Goal: Task Accomplishment & Management: Manage account settings

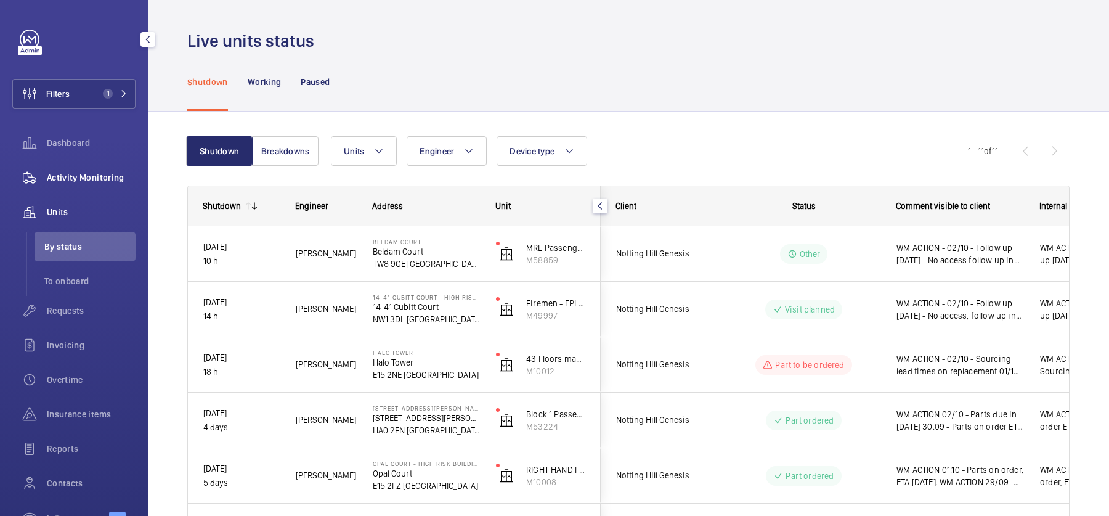
click at [84, 187] on div "Activity Monitoring" at bounding box center [73, 178] width 123 height 30
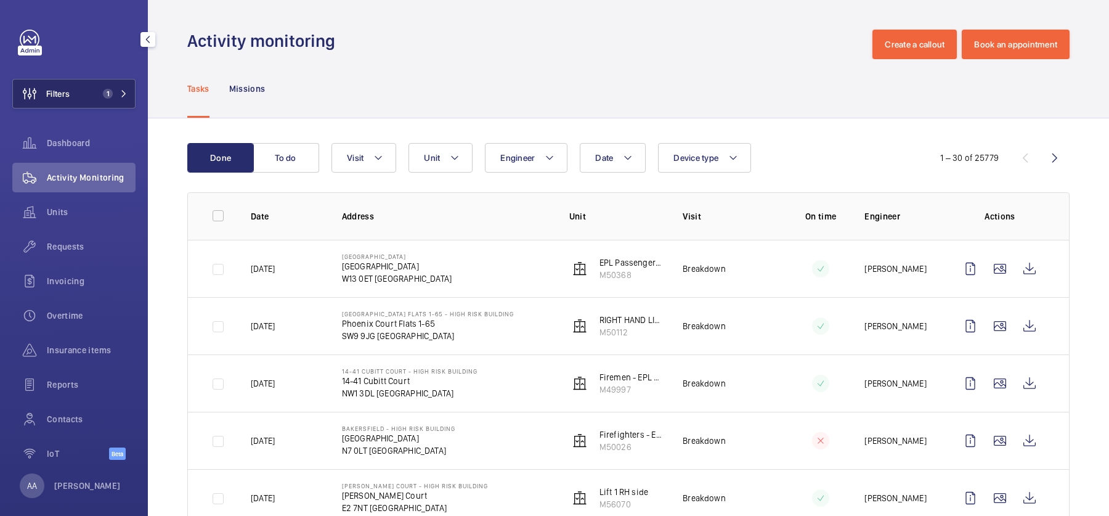
click at [88, 101] on button "Filters 1" at bounding box center [73, 94] width 123 height 30
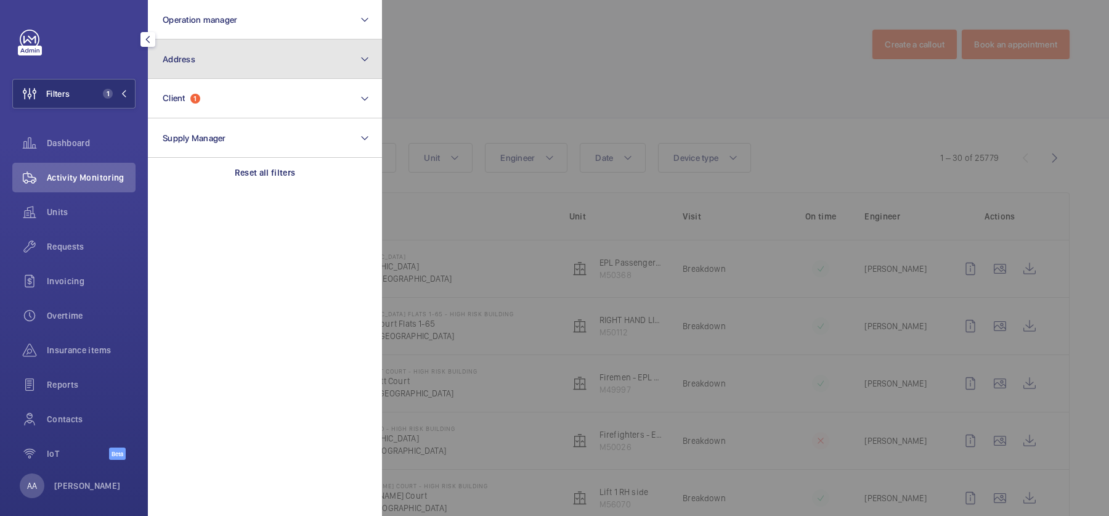
click at [201, 39] on button "Address" at bounding box center [265, 58] width 234 height 39
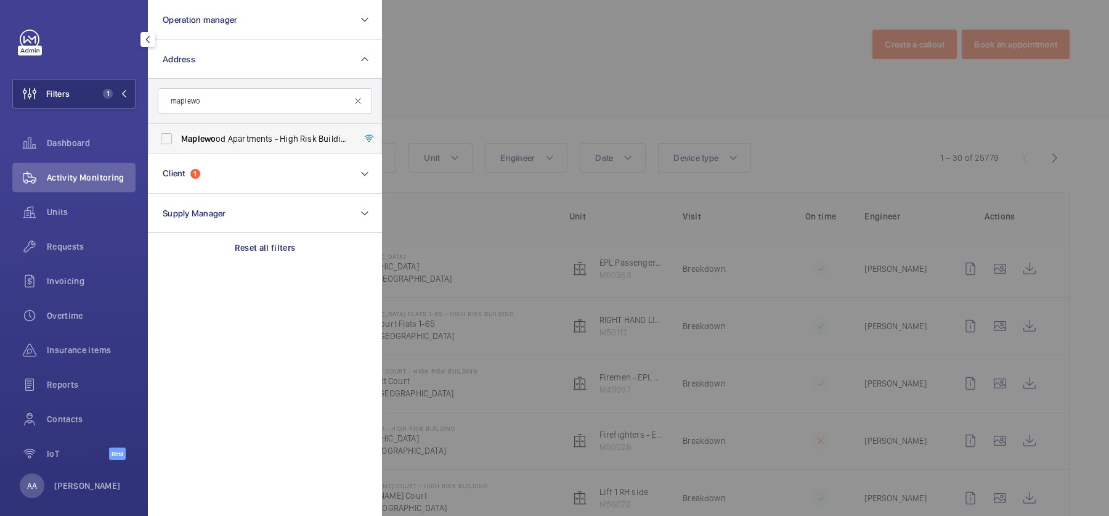
type input "maplewo"
click at [298, 134] on span "Maplewo od Apartments - High Risk Building - [GEOGRAPHIC_DATA] 1FP" at bounding box center [265, 138] width 169 height 12
click at [179, 134] on input "Maplewo od Apartments - High Risk Building - [GEOGRAPHIC_DATA] 1FP" at bounding box center [166, 138] width 25 height 25
checkbox input "true"
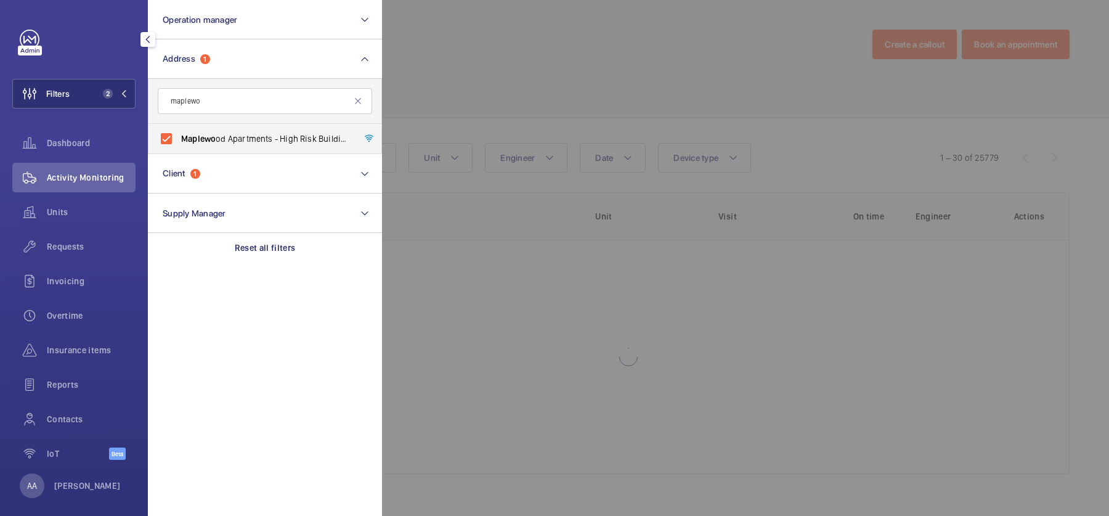
click at [621, 96] on div at bounding box center [936, 258] width 1109 height 516
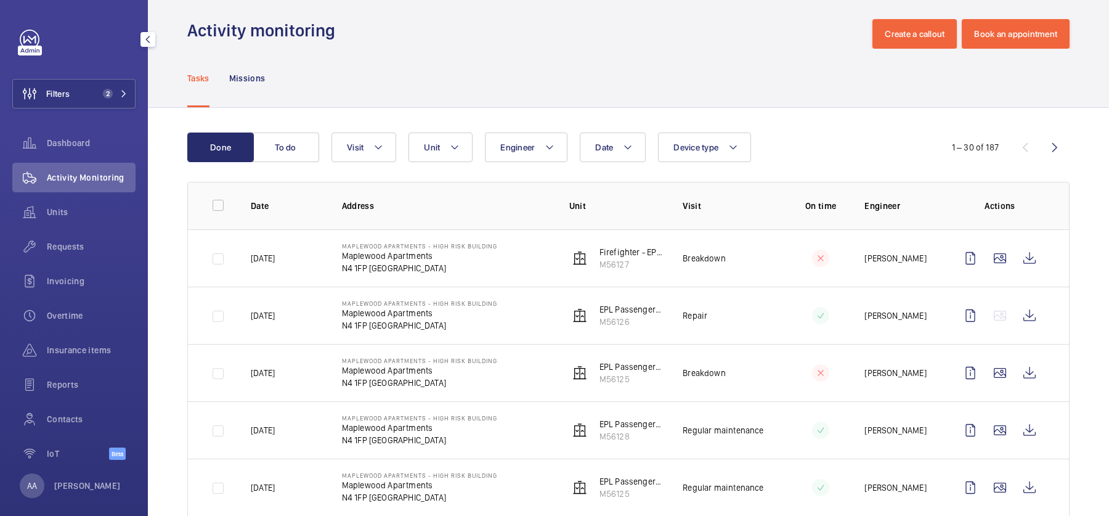
scroll to position [13, 0]
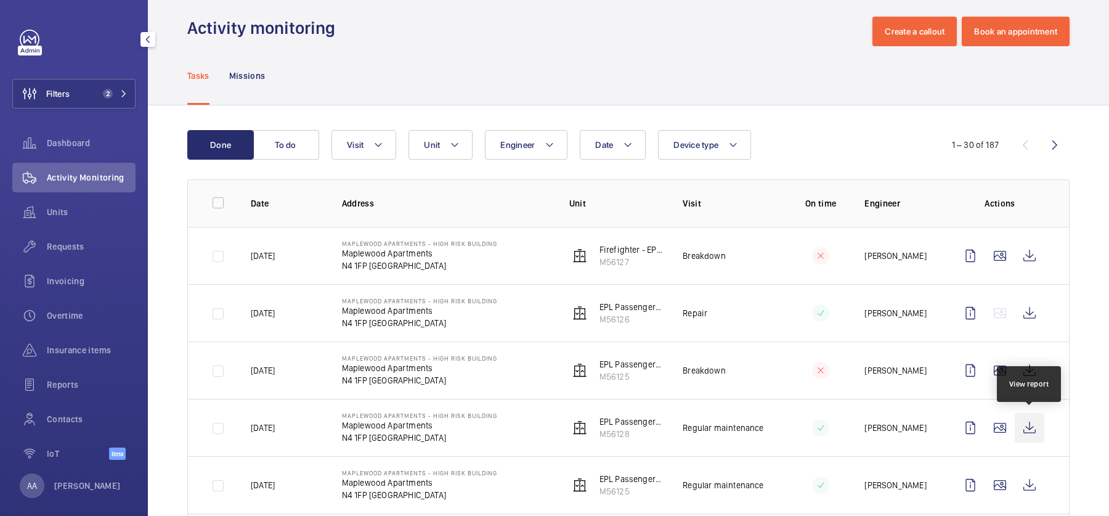
click at [1038, 425] on wm-front-icon-button at bounding box center [1029, 428] width 30 height 30
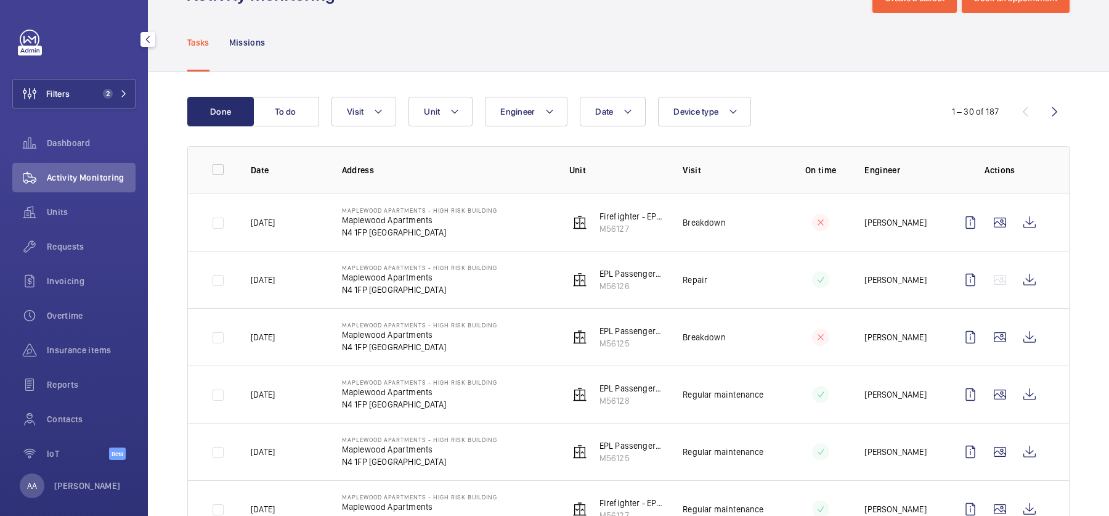
scroll to position [48, 0]
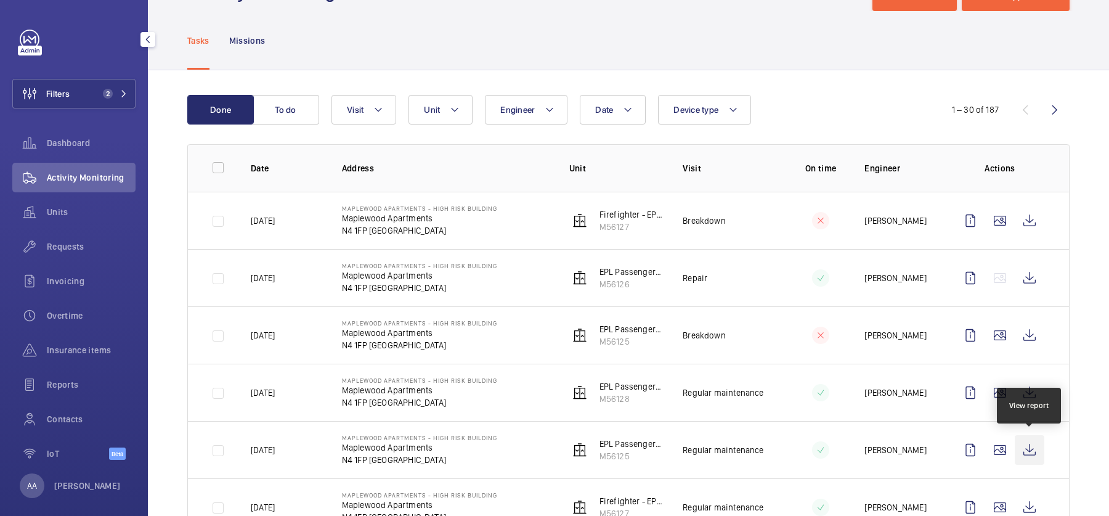
click at [1026, 448] on wm-front-icon-button at bounding box center [1029, 450] width 30 height 30
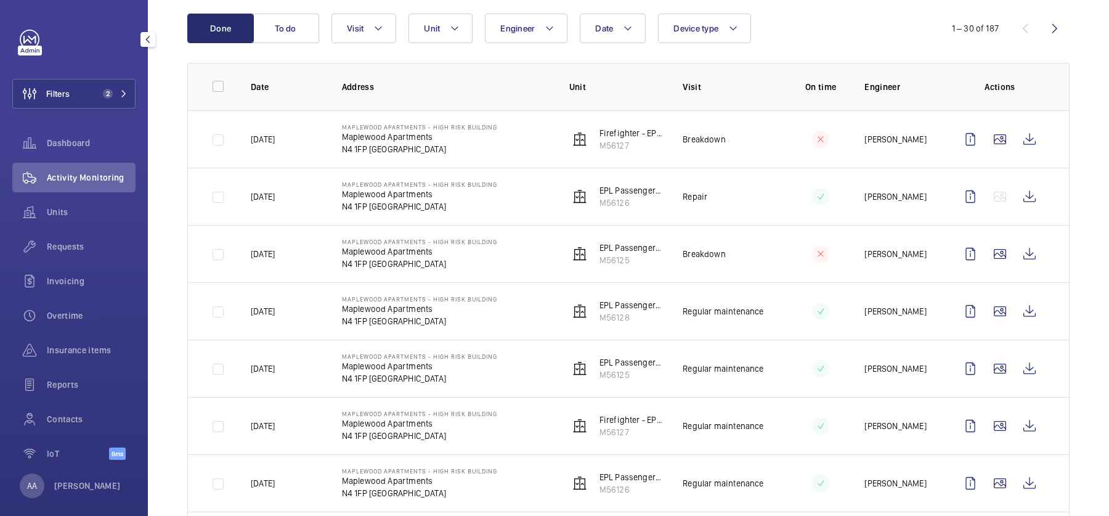
scroll to position [147, 0]
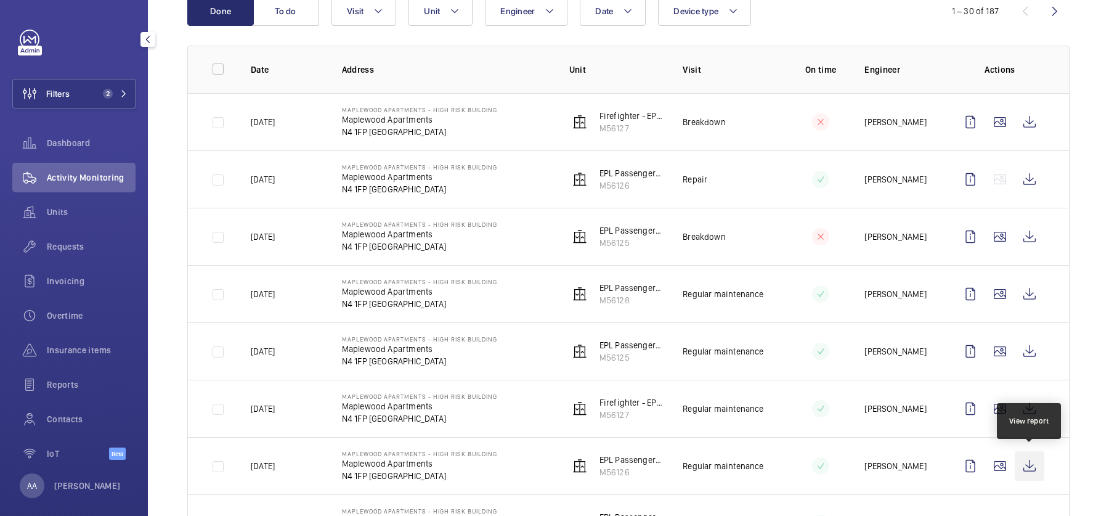
click at [1031, 469] on wm-front-icon-button at bounding box center [1029, 466] width 30 height 30
click at [72, 210] on span "Units" at bounding box center [91, 212] width 89 height 12
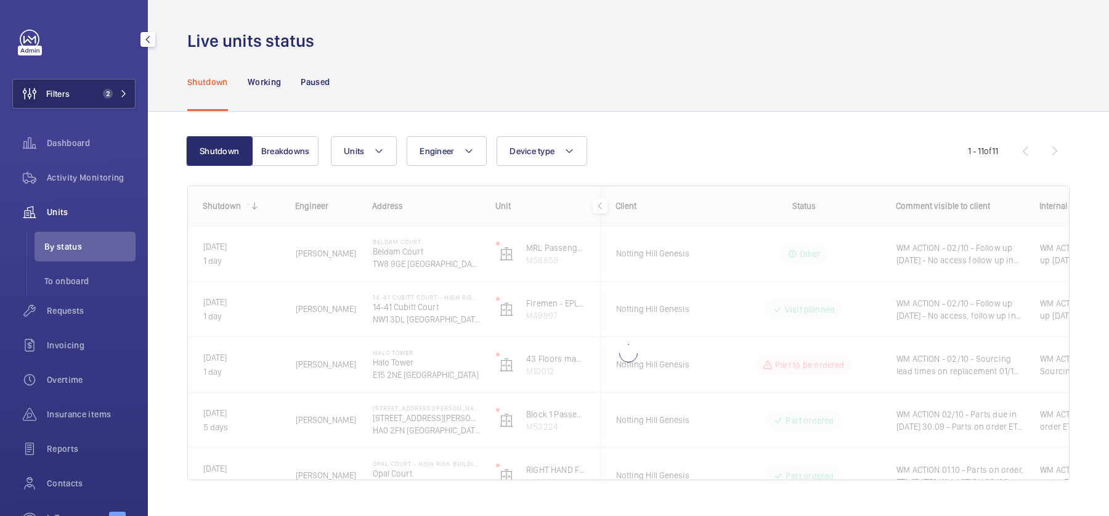
click at [89, 105] on button "Filters 2" at bounding box center [73, 94] width 123 height 30
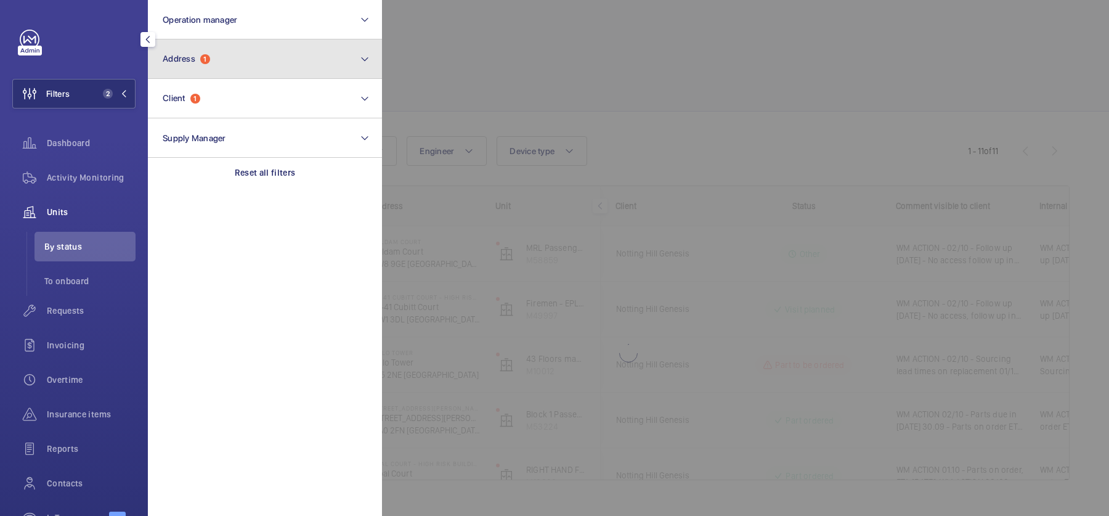
click at [210, 63] on span "Address 1" at bounding box center [186, 59] width 47 height 10
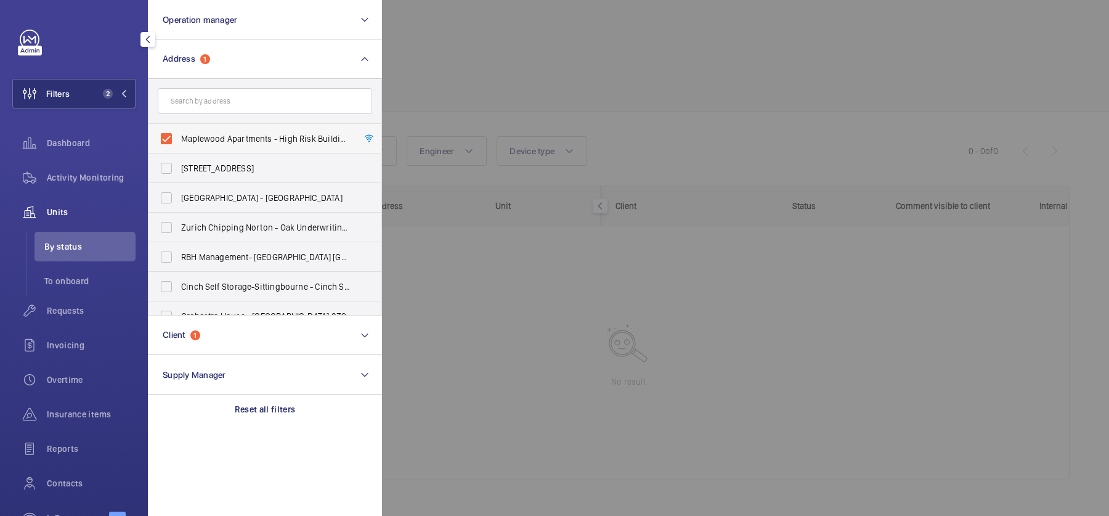
click at [223, 137] on span "Maplewood Apartments - High Risk Building - [GEOGRAPHIC_DATA]" at bounding box center [265, 138] width 169 height 12
click at [179, 137] on input "Maplewood Apartments - High Risk Building - [GEOGRAPHIC_DATA]" at bounding box center [166, 138] width 25 height 25
checkbox input "false"
click at [534, 109] on div at bounding box center [936, 258] width 1109 height 516
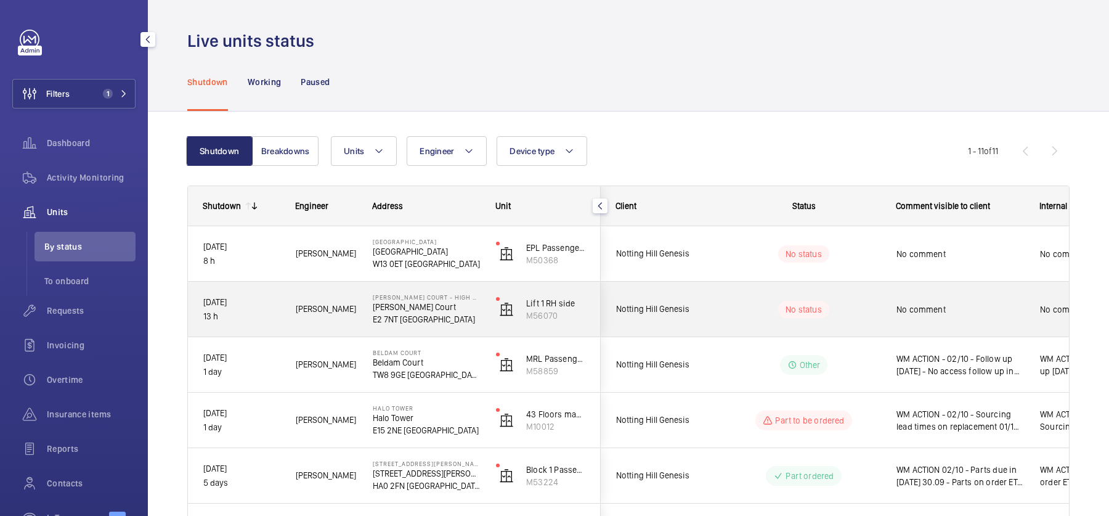
click at [886, 314] on div "No comment" at bounding box center [952, 309] width 142 height 53
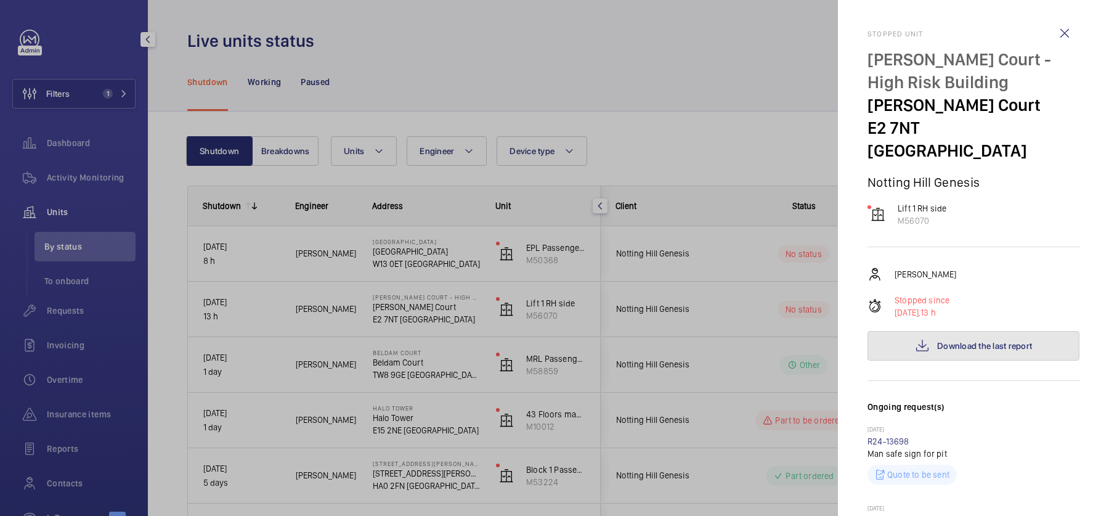
click at [997, 341] on span "Download the last report" at bounding box center [984, 346] width 95 height 10
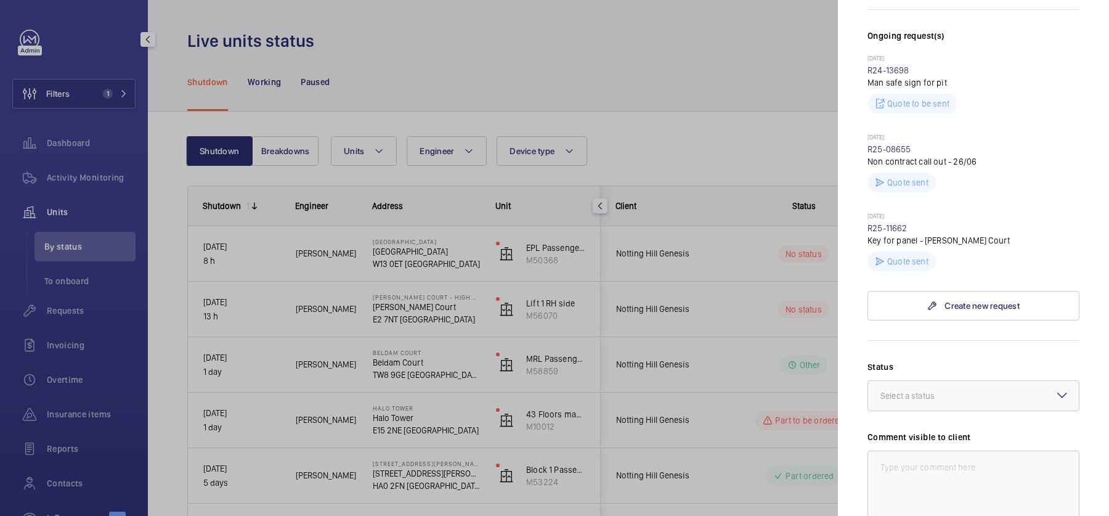
scroll to position [531, 0]
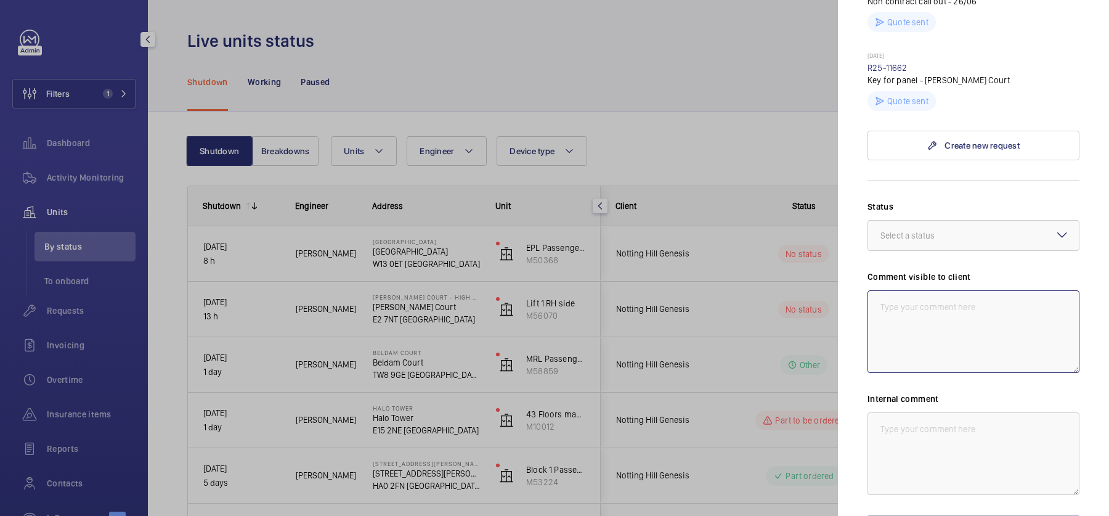
click at [955, 331] on textarea at bounding box center [973, 331] width 212 height 83
click at [985, 290] on textarea "WM ACTION 02/10 - No access" at bounding box center [973, 331] width 212 height 83
drag, startPoint x: 960, startPoint y: 323, endPoint x: 710, endPoint y: 232, distance: 266.4
click at [710, 232] on mat-sidenav-container "Filters 1 Dashboard Activity Monitoring Units By status To onboard Requests Inv…" at bounding box center [554, 258] width 1109 height 516
type textarea "WM ACTION 03/10 - Follow up [DATE] - No access"
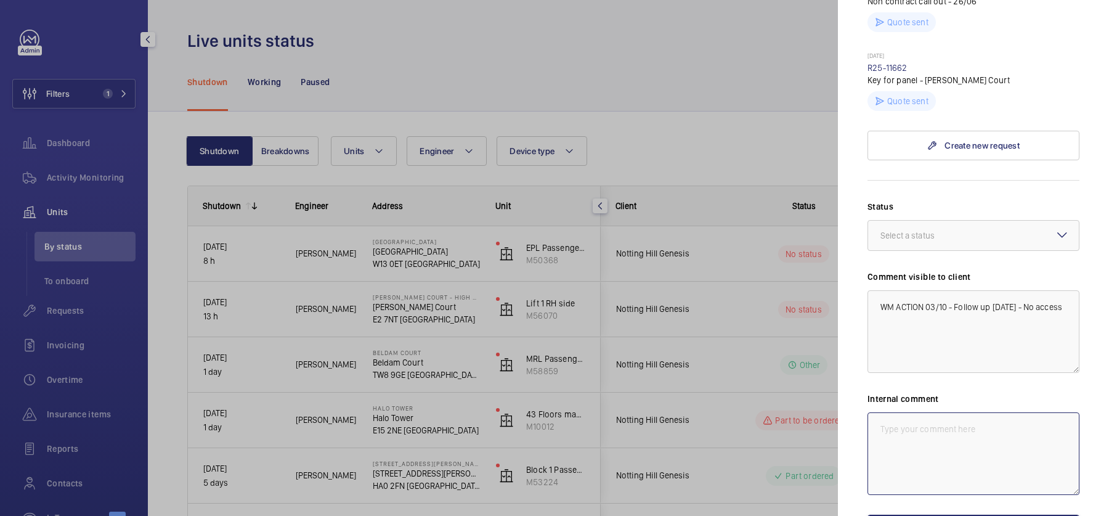
click at [916, 432] on textarea at bounding box center [973, 453] width 212 height 83
paste textarea "WM ACTION 03/10 - Follow up [DATE] - No access"
type textarea "WM ACTION 03/10 - Follow up [DATE] - No access"
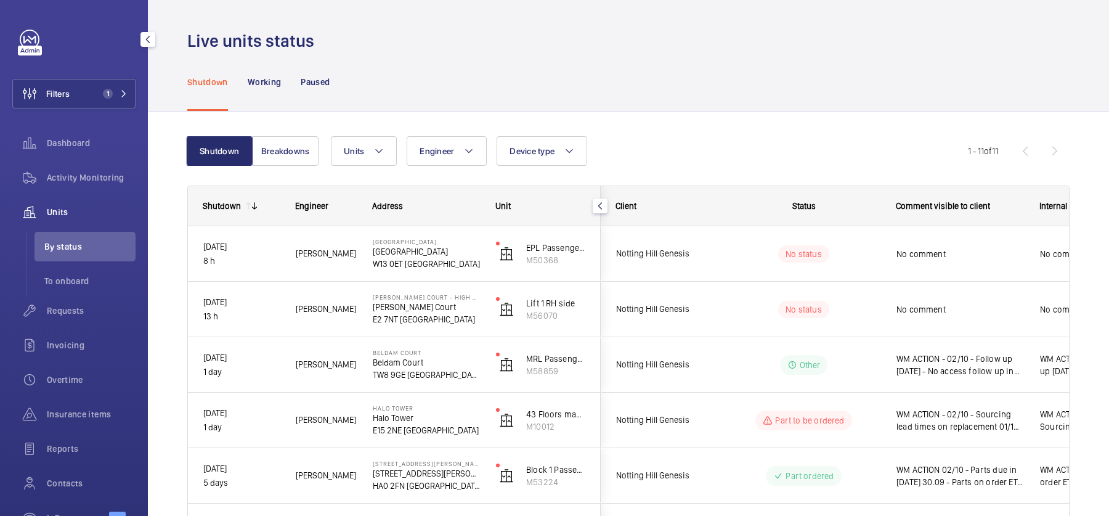
scroll to position [0, 0]
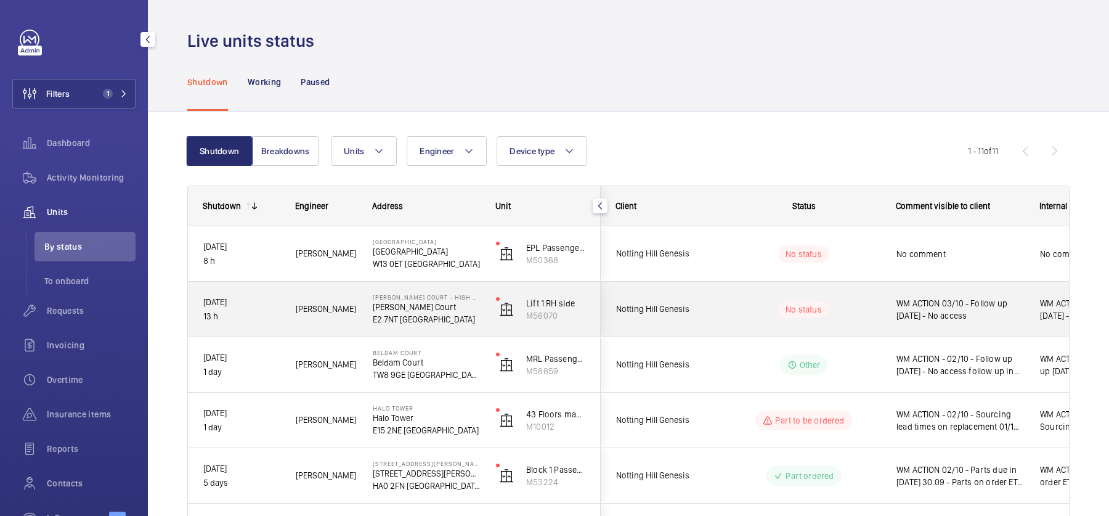
click at [948, 325] on div "WM ACTION 03/10 - Follow up [DATE] - No access" at bounding box center [952, 309] width 142 height 53
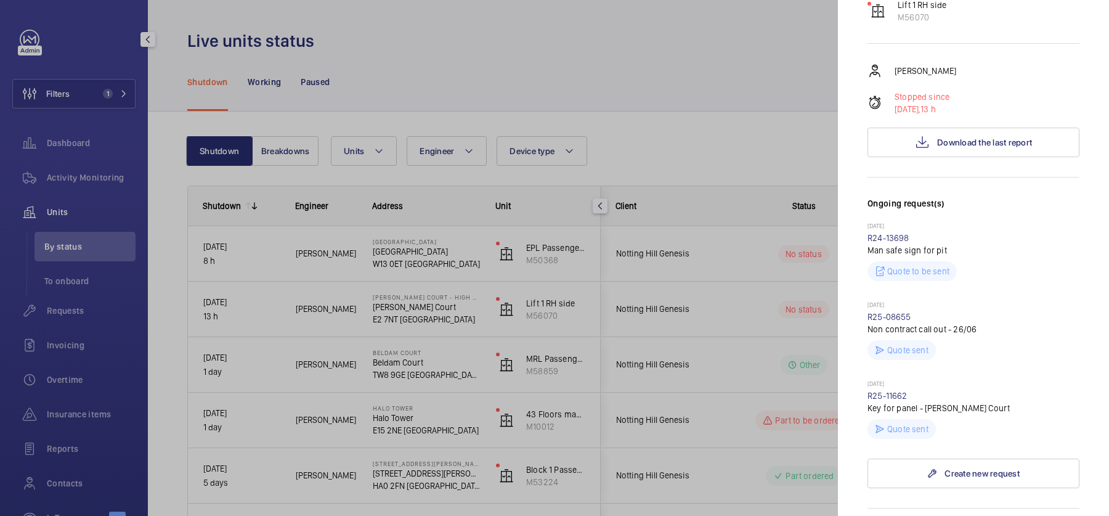
scroll to position [438, 0]
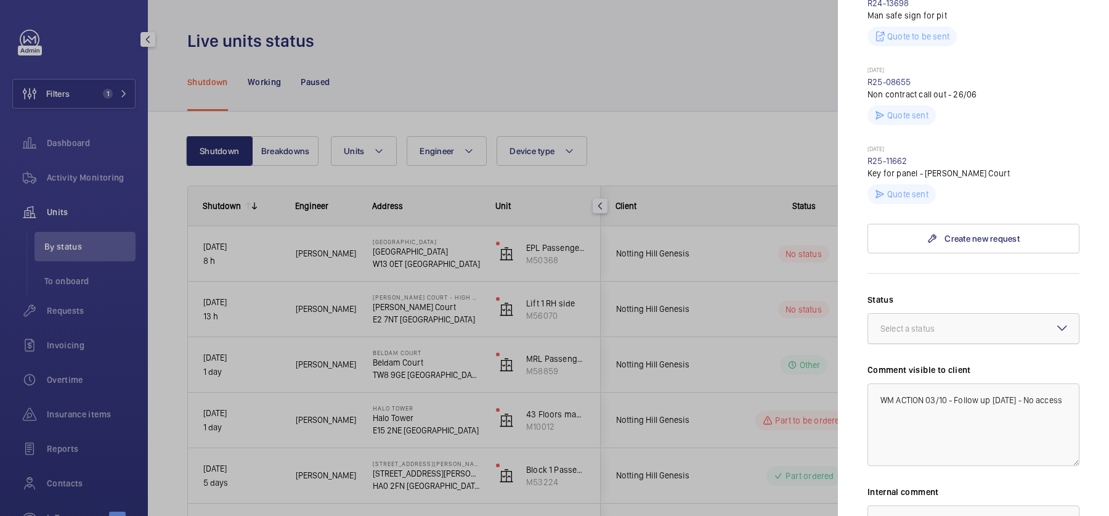
click at [1002, 314] on div at bounding box center [973, 329] width 211 height 30
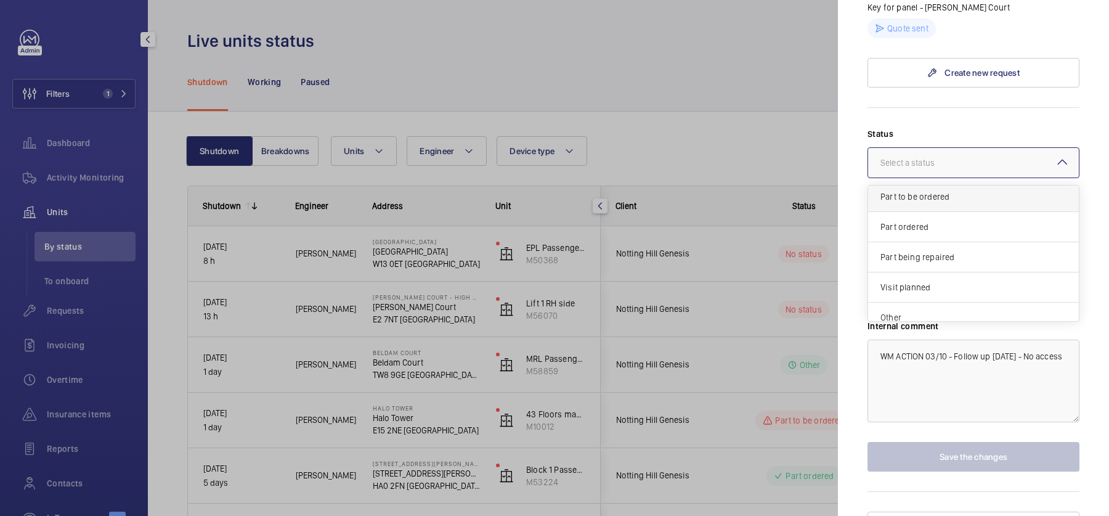
scroll to position [100, 0]
click at [948, 267] on div "Visit planned" at bounding box center [973, 281] width 211 height 30
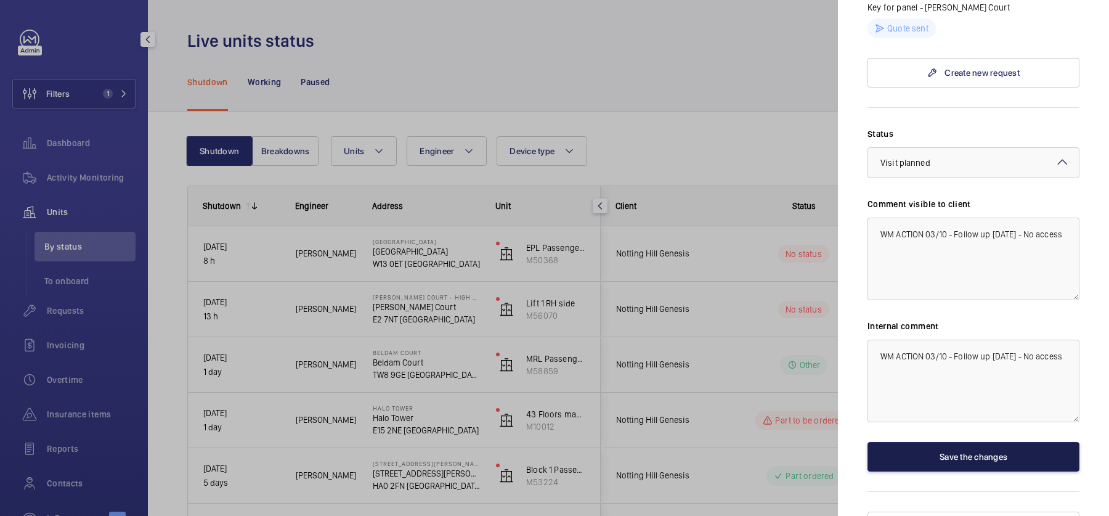
click at [979, 442] on button "Save the changes" at bounding box center [973, 457] width 212 height 30
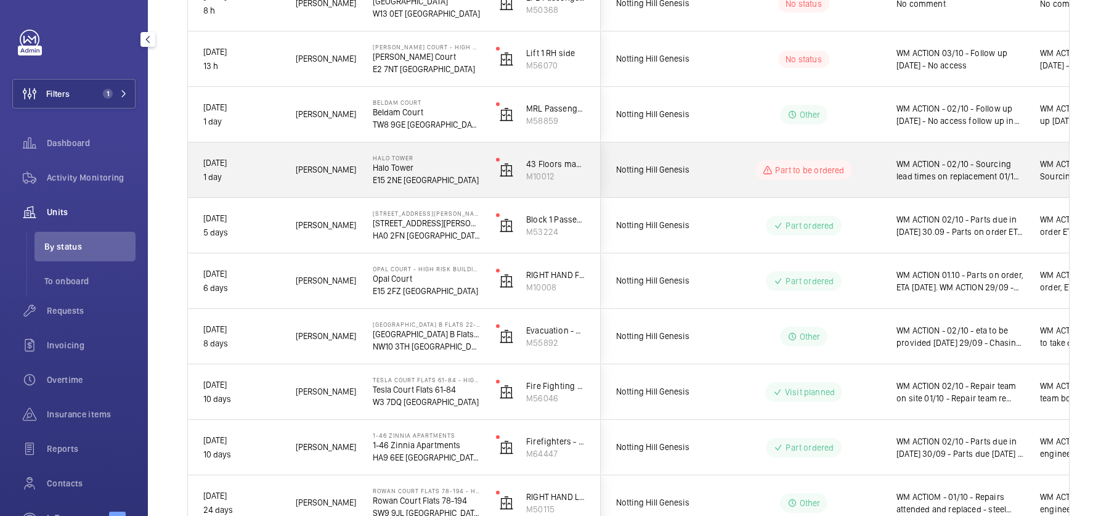
scroll to position [379, 0]
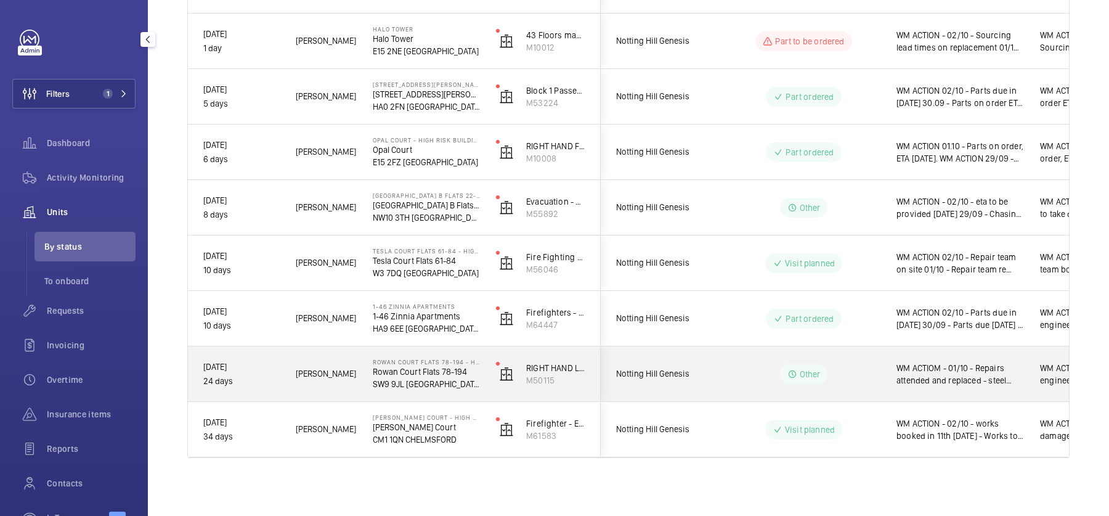
click at [915, 371] on span "WM ACTIOM - 01/10 - Repairs attended and replaced - steel work requires further…" at bounding box center [960, 374] width 128 height 25
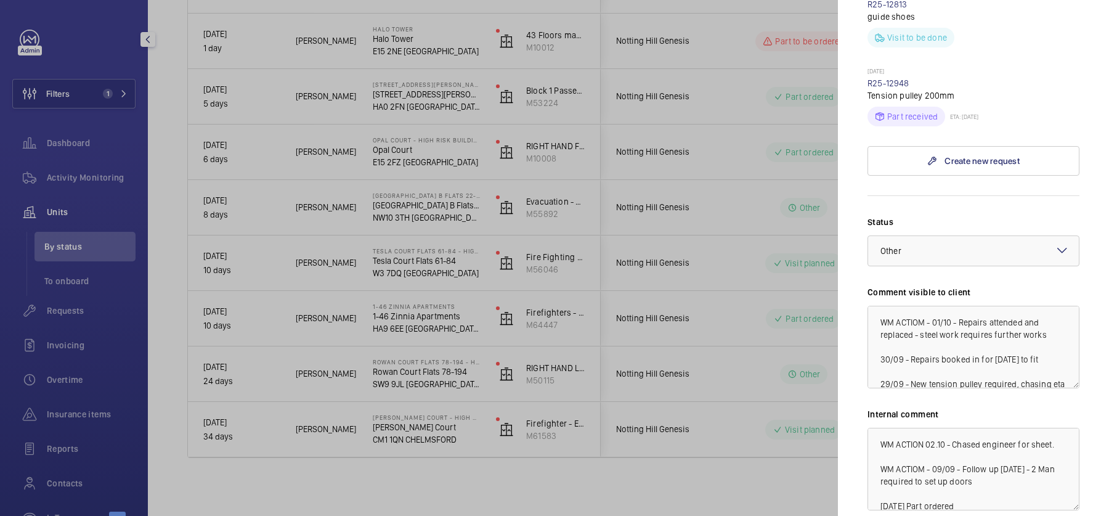
scroll to position [865, 0]
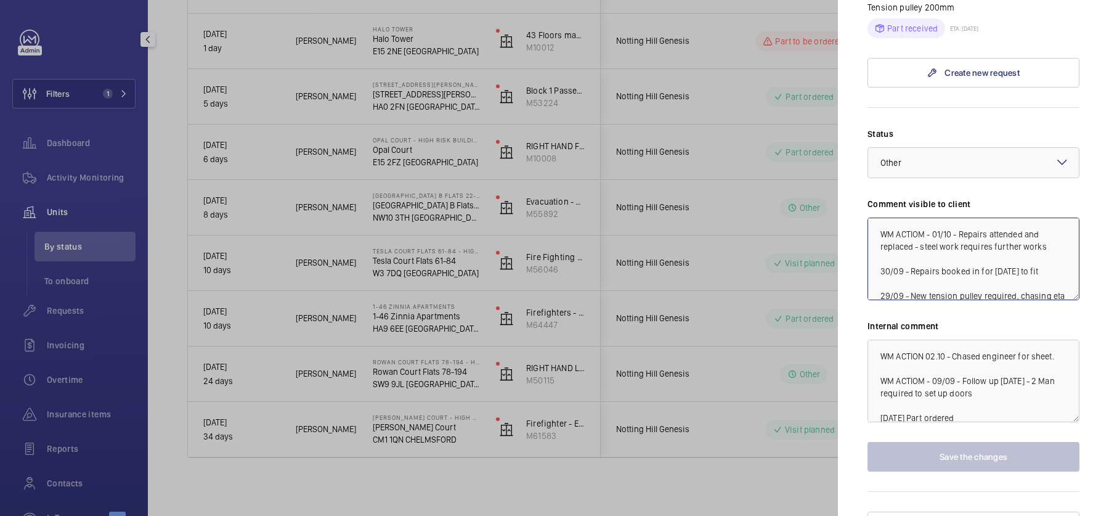
click at [931, 217] on textarea "WM ACTIOM - 01/10 - Repairs attended and replaced - steel work requires further…" at bounding box center [973, 258] width 212 height 83
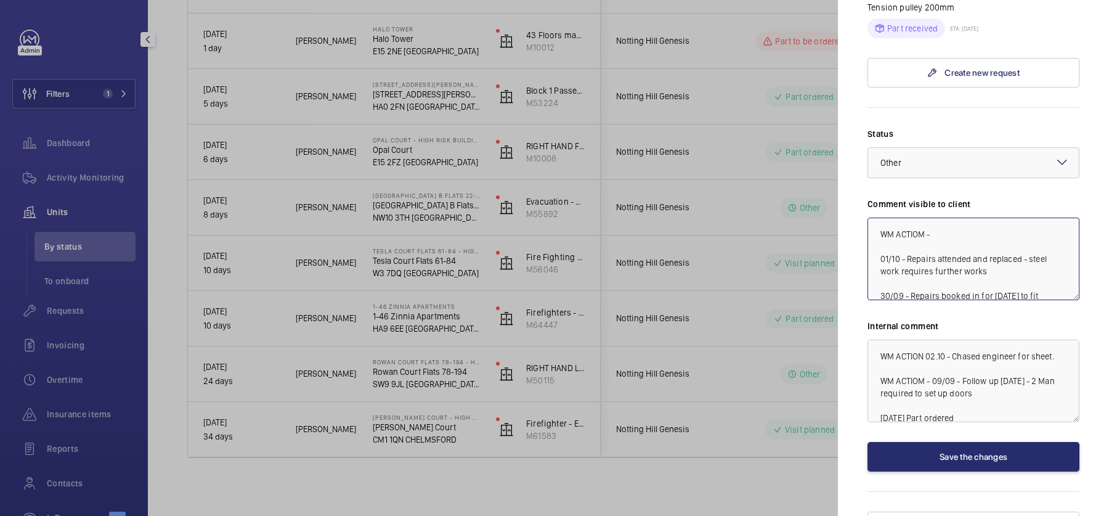
click at [957, 217] on textarea "WM ACTIOM - 01/10 - Repairs attended and replaced - steel work requires further…" at bounding box center [973, 258] width 212 height 83
type textarea "WM ACTIOM - 03/10 - Chasing eta for follow up 01/10 - Repairs attended and repl…"
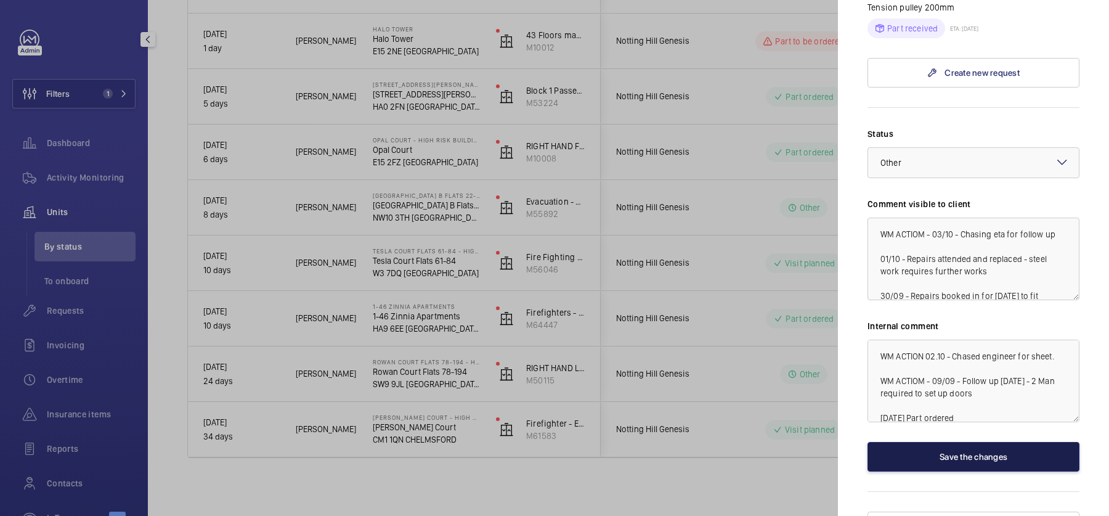
click at [936, 442] on button "Save the changes" at bounding box center [973, 457] width 212 height 30
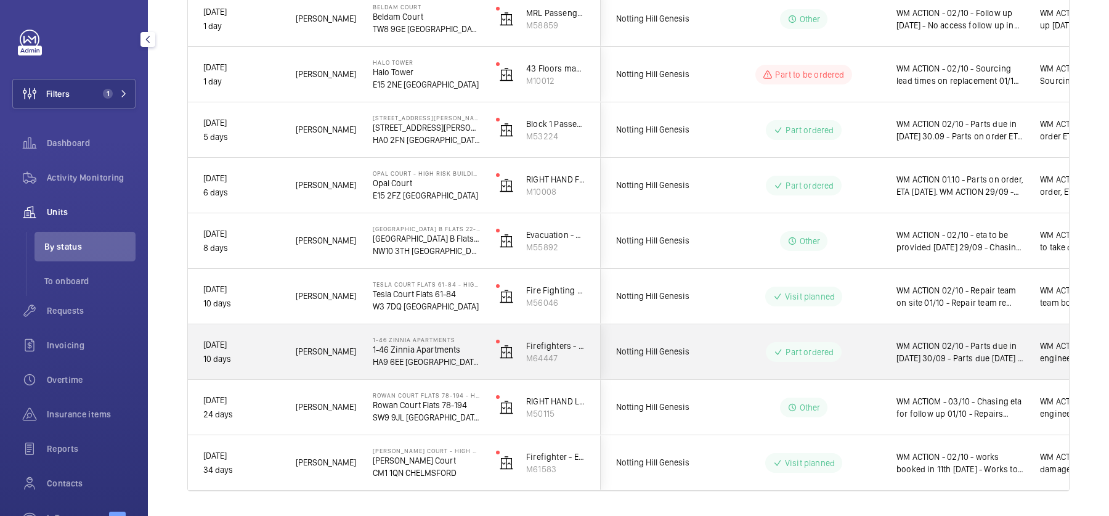
scroll to position [339, 0]
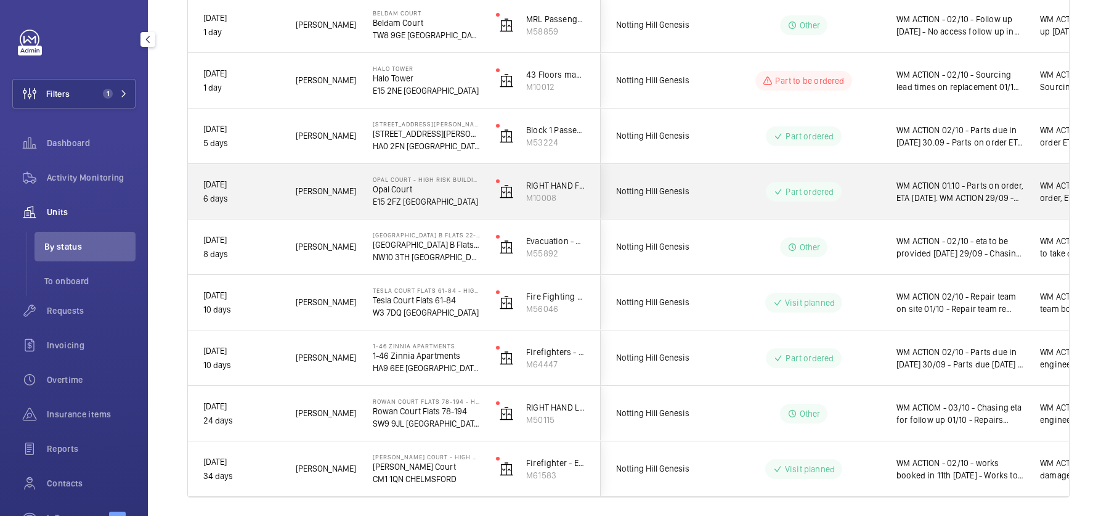
click at [971, 193] on span "WM ACTION 01.10 - Parts on order, ETA [DATE]. WM ACTION 29/09 - rollers and cli…" at bounding box center [960, 191] width 128 height 25
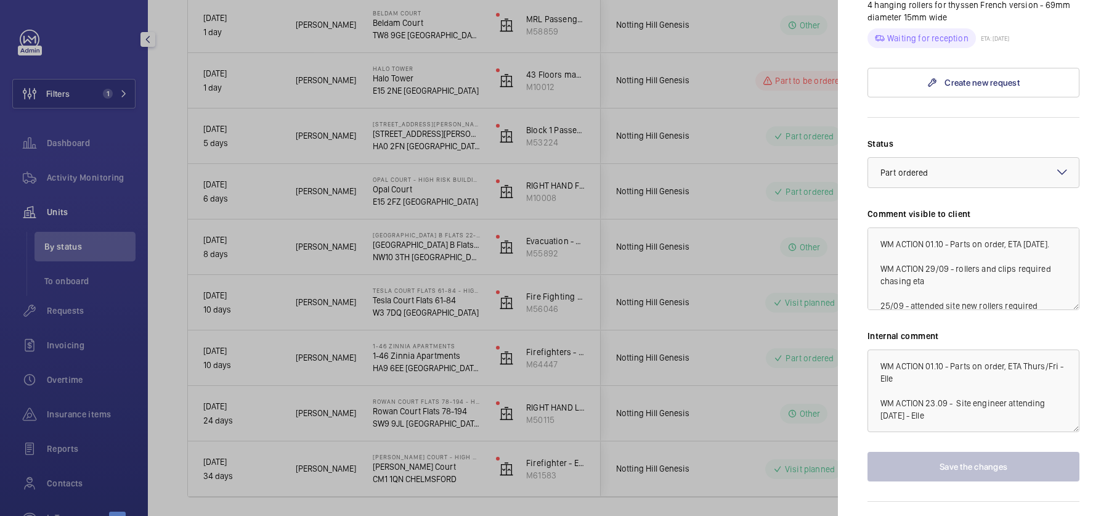
scroll to position [525, 0]
click at [925, 229] on textarea "WM ACTION 01.10 - Parts on order, ETA [DATE]. WM ACTION 29/09 - rollers and cli…" at bounding box center [973, 270] width 212 height 83
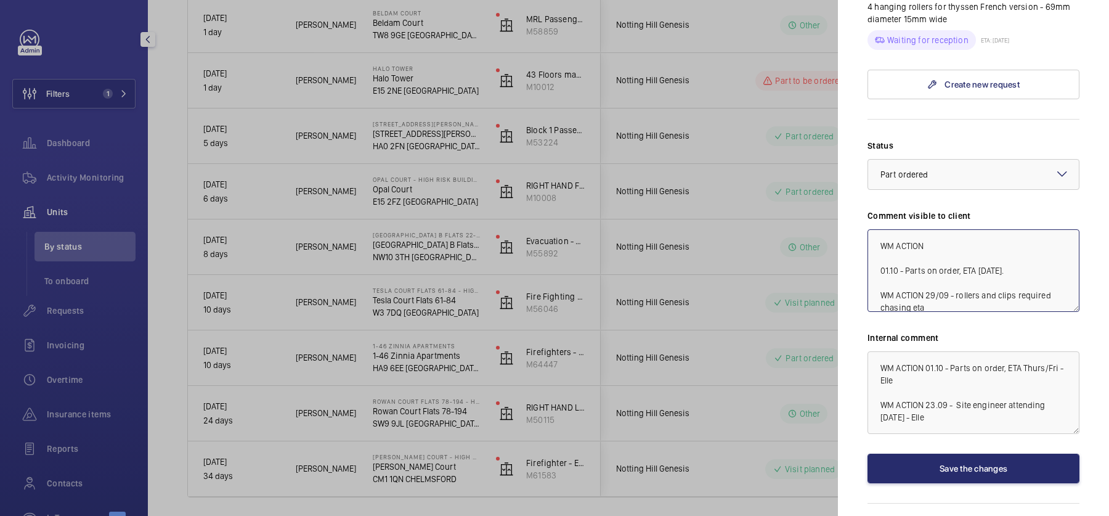
click at [950, 229] on textarea "WM ACTION 01.10 - Parts on order, ETA [DATE]. WM ACTION 29/09 - rollers and cli…" at bounding box center [973, 270] width 212 height 83
type textarea "WM ACTION 03/10 - Parts to be fitted [DATE] 01.10 - Parts on order, ETA [DATE].…"
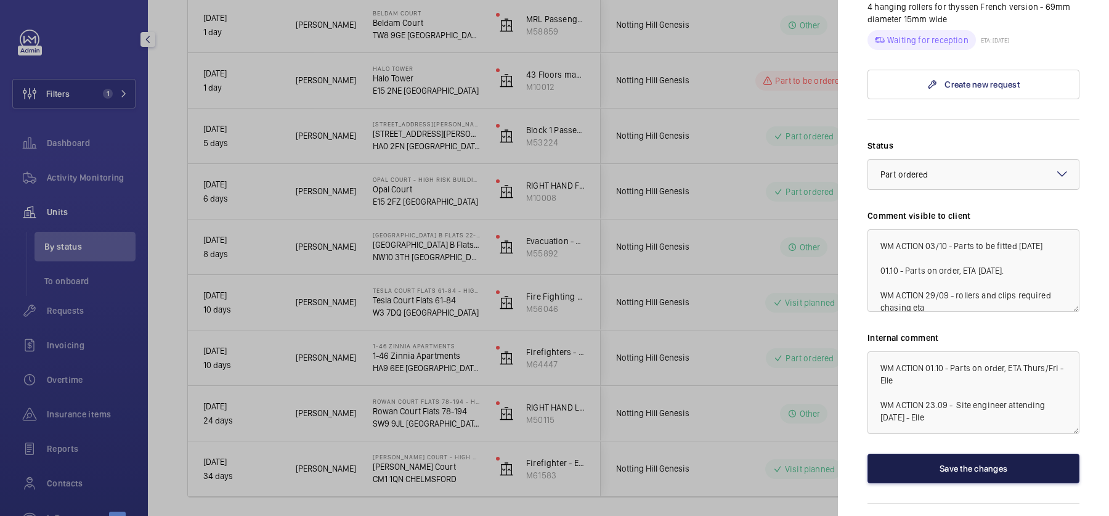
click at [947, 453] on button "Save the changes" at bounding box center [973, 468] width 212 height 30
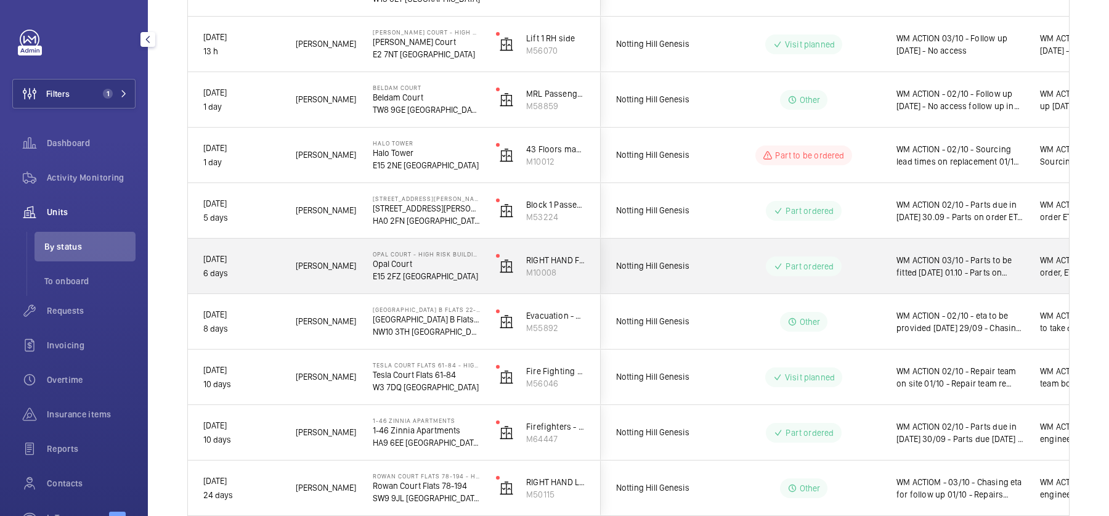
scroll to position [246, 0]
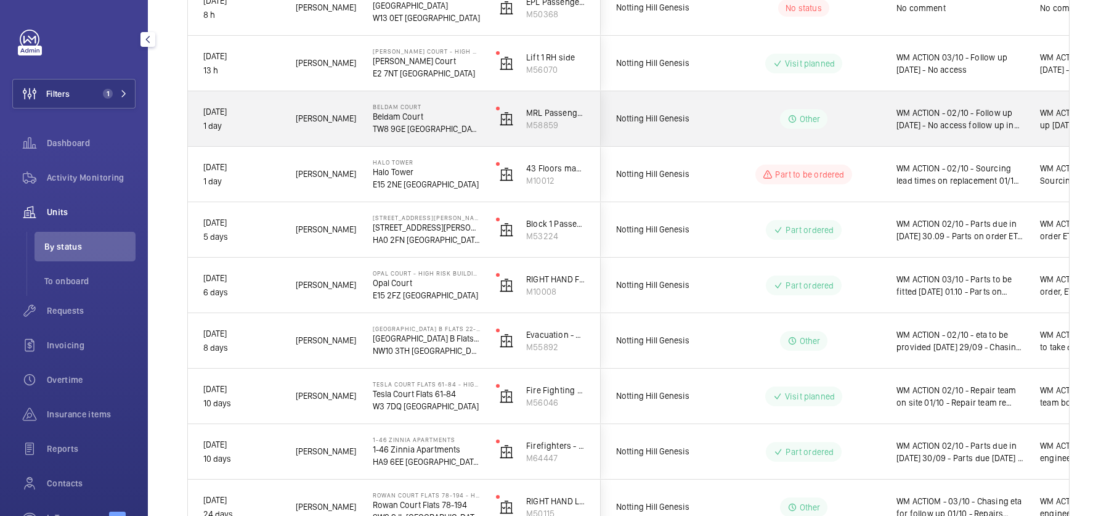
click at [949, 125] on span "WM ACTION - 02/10 - Follow up [DATE] - No access follow up in hours" at bounding box center [960, 119] width 128 height 25
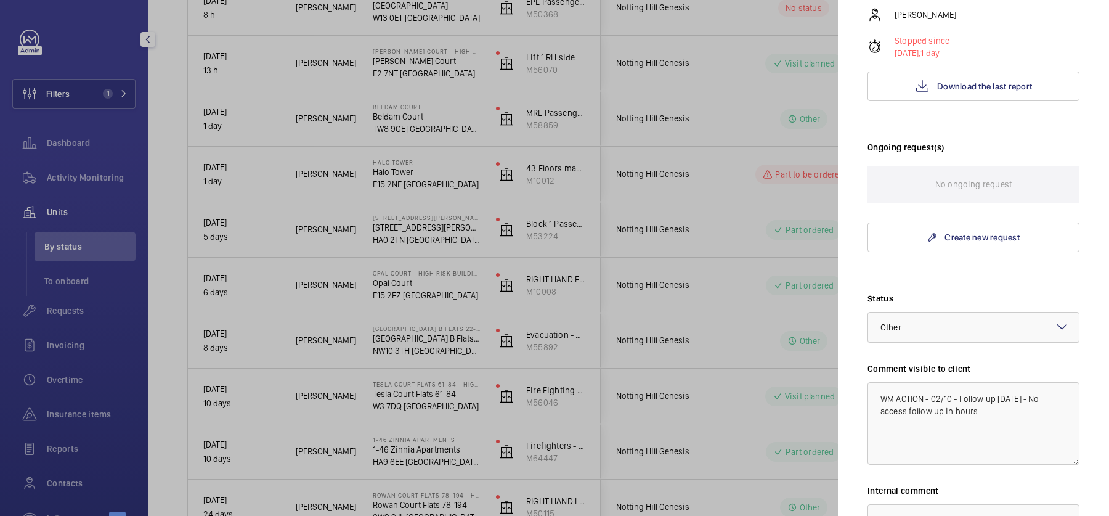
scroll to position [228, 0]
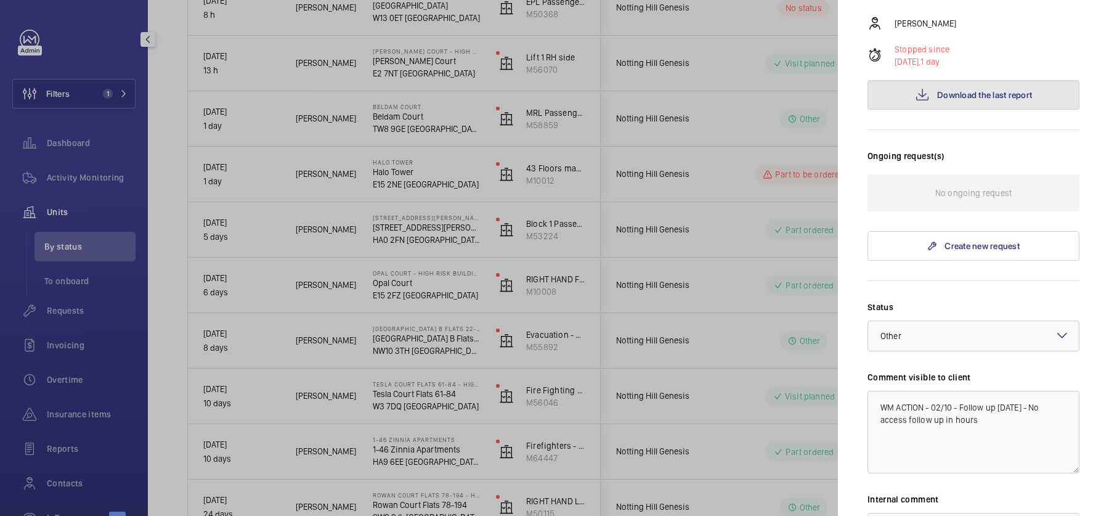
click at [988, 90] on span "Download the last report" at bounding box center [984, 95] width 95 height 10
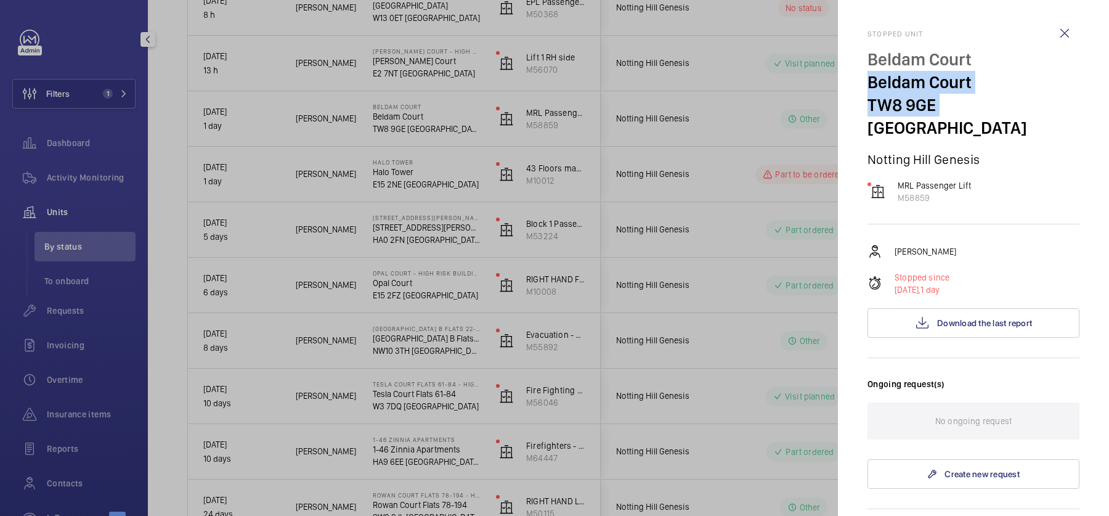
drag, startPoint x: 870, startPoint y: 83, endPoint x: 933, endPoint y: 106, distance: 66.8
click at [933, 106] on div "[STREET_ADDRESS]" at bounding box center [973, 93] width 212 height 91
copy div "[STREET_ADDRESS]"
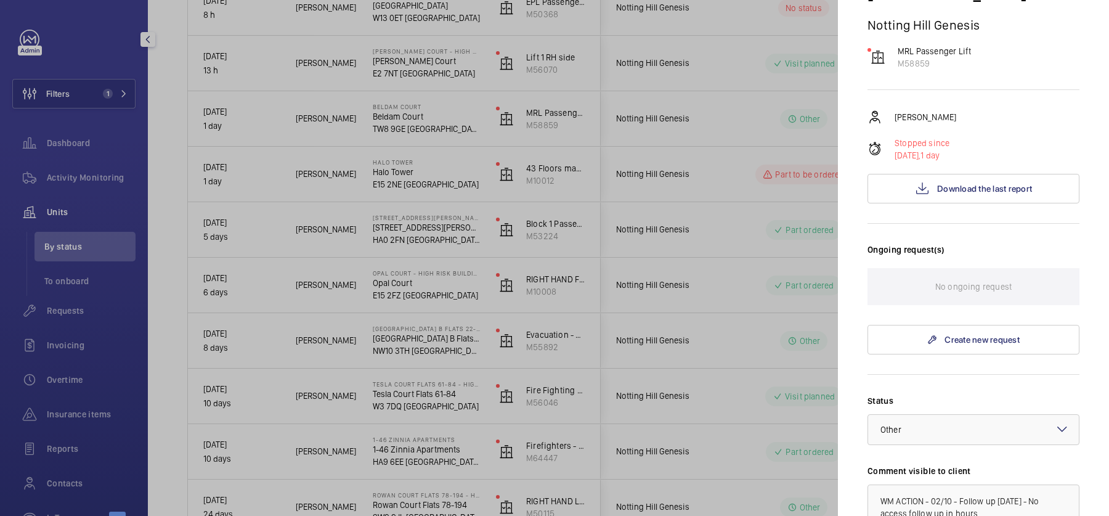
scroll to position [401, 0]
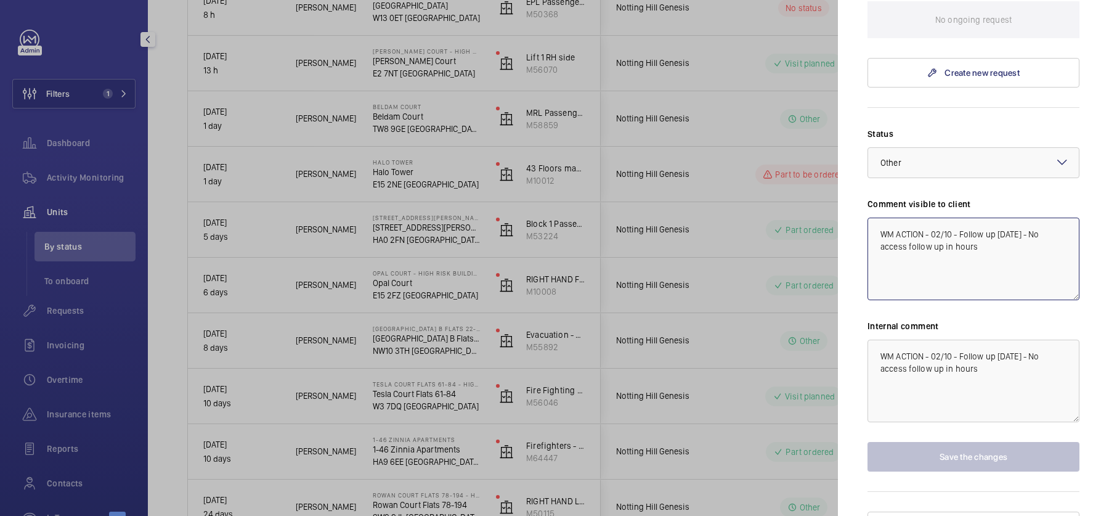
click at [931, 217] on textarea "WM ACTION - 02/10 - Follow up [DATE] - No access follow up in hours" at bounding box center [973, 258] width 212 height 83
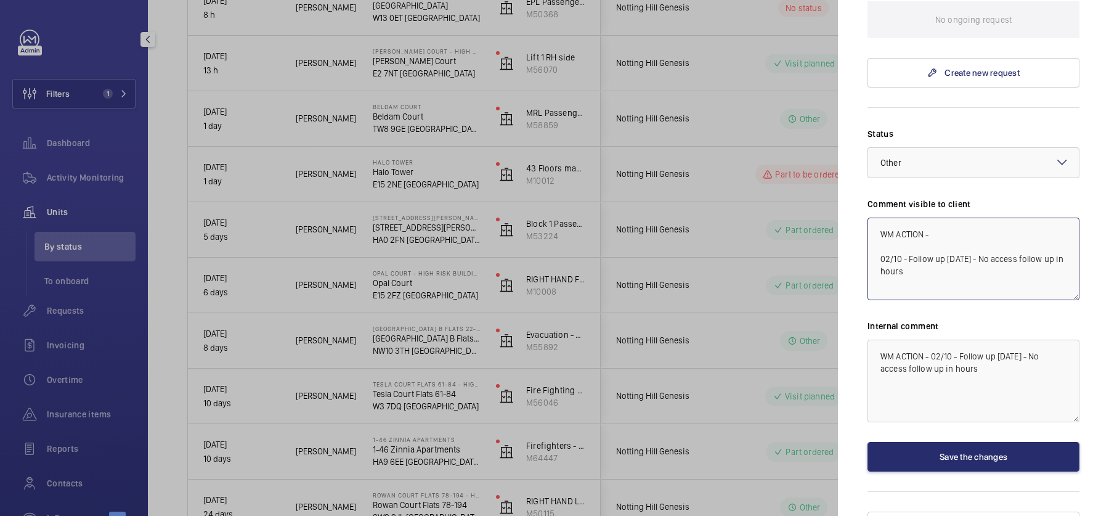
click at [982, 217] on textarea "WM ACTION - 02/10 - Follow up [DATE] - No access follow up in hours" at bounding box center [973, 258] width 212 height 83
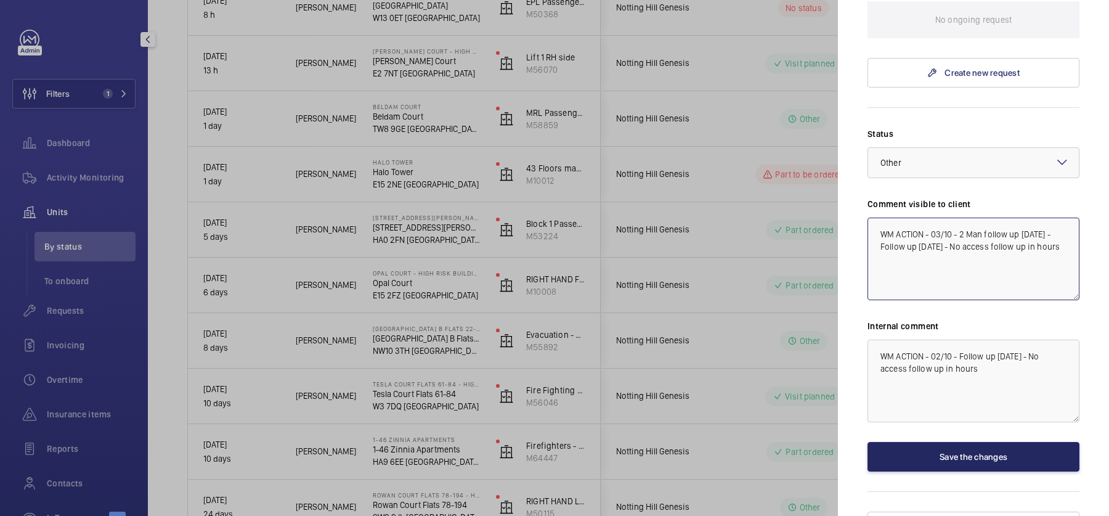
type textarea "WM ACTION - 03/10 - 2 Man follow up [DATE] - Follow up [DATE] - No access follo…"
click at [982, 442] on button "Save the changes" at bounding box center [973, 457] width 212 height 30
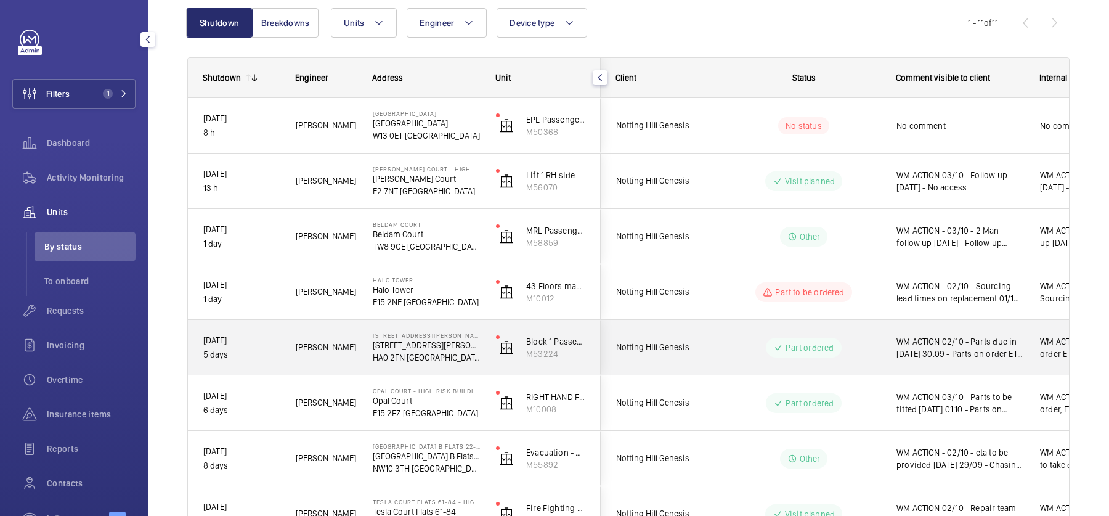
scroll to position [0, 0]
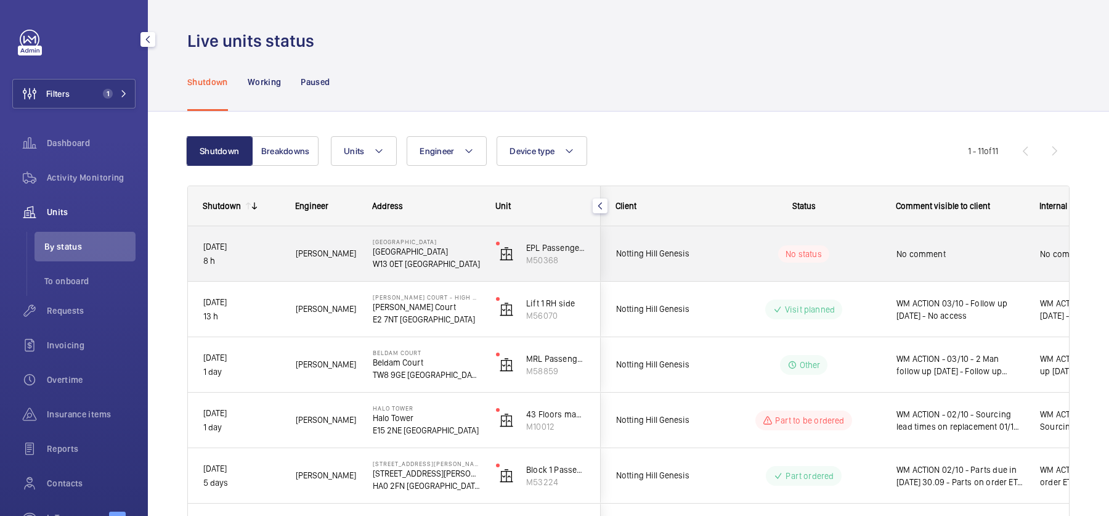
click at [908, 253] on span "No comment" at bounding box center [960, 254] width 128 height 12
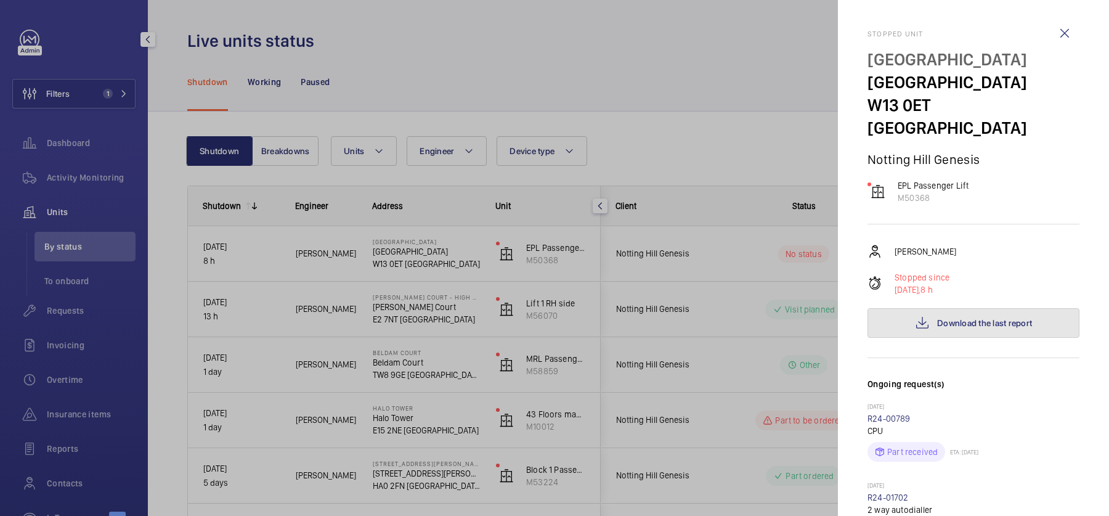
click at [963, 308] on button "Download the last report" at bounding box center [973, 323] width 212 height 30
click at [795, 261] on div at bounding box center [554, 258] width 1109 height 516
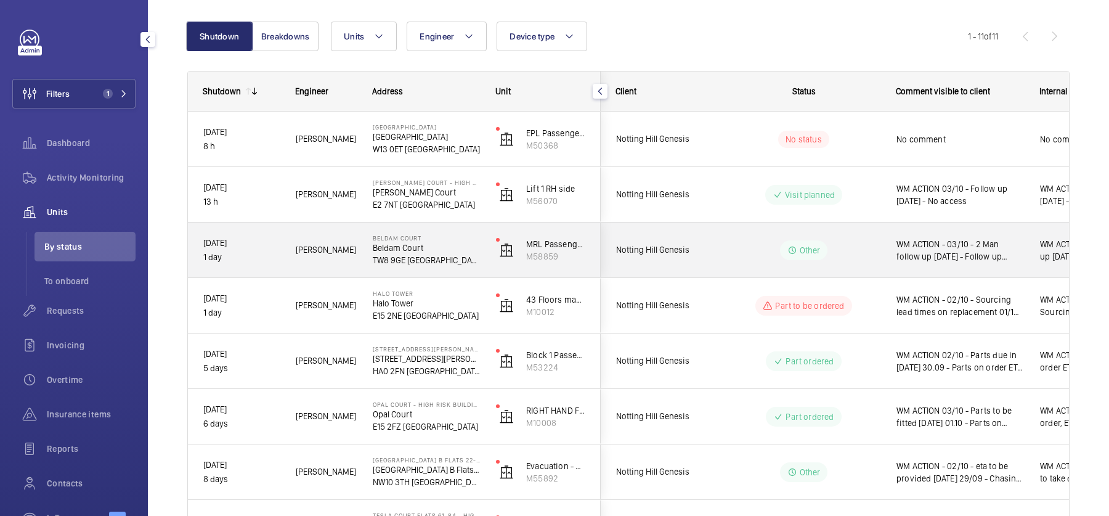
scroll to position [99, 0]
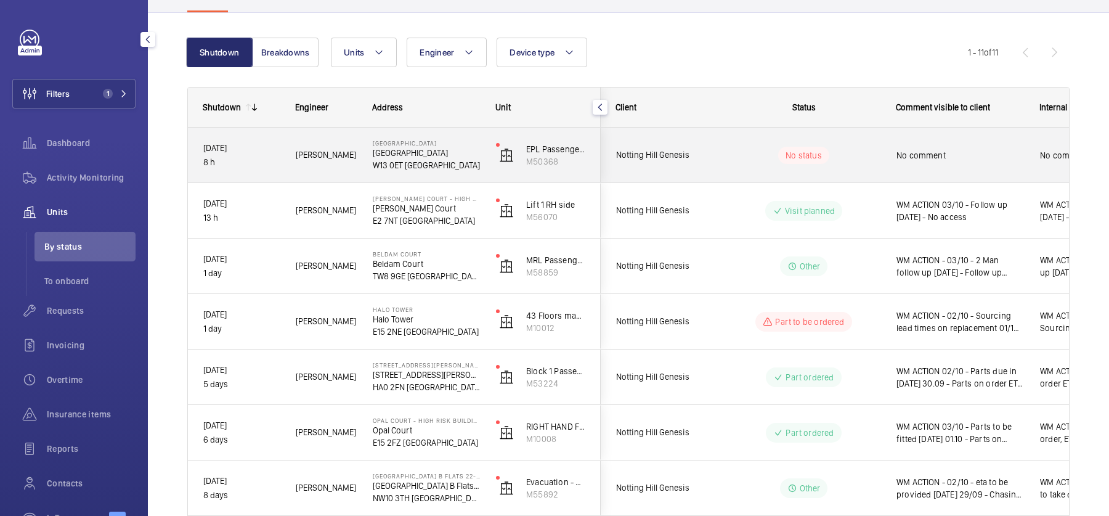
click at [979, 158] on span "No comment" at bounding box center [960, 155] width 128 height 12
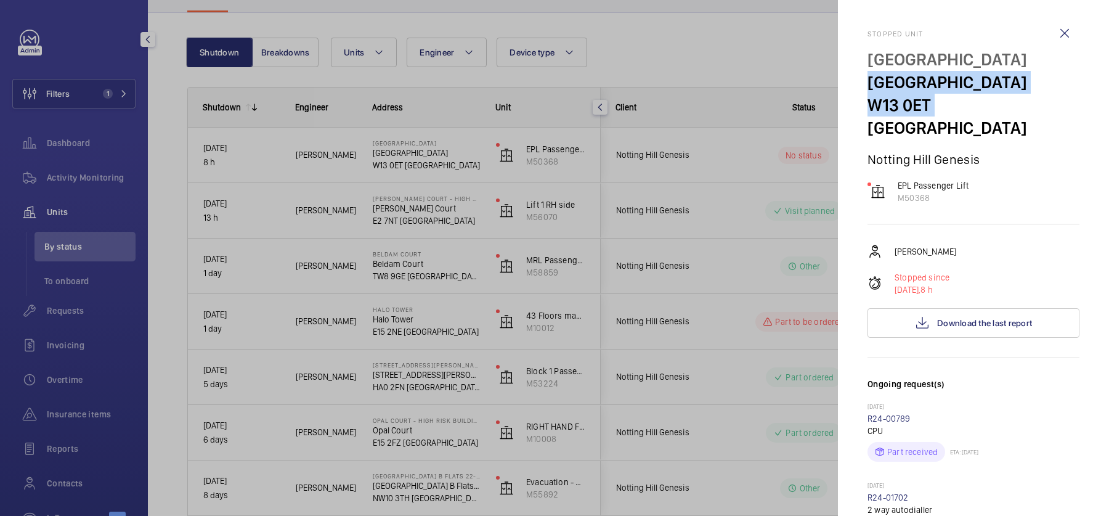
drag, startPoint x: 865, startPoint y: 83, endPoint x: 926, endPoint y: 108, distance: 65.7
click at [926, 108] on mat-sidenav "Stopped unit [GEOGRAPHIC_DATA] [GEOGRAPHIC_DATA] W13 0ET [GEOGRAPHIC_DATA] Nott…" at bounding box center [973, 258] width 271 height 516
copy div "Dereham House W13 0ET"
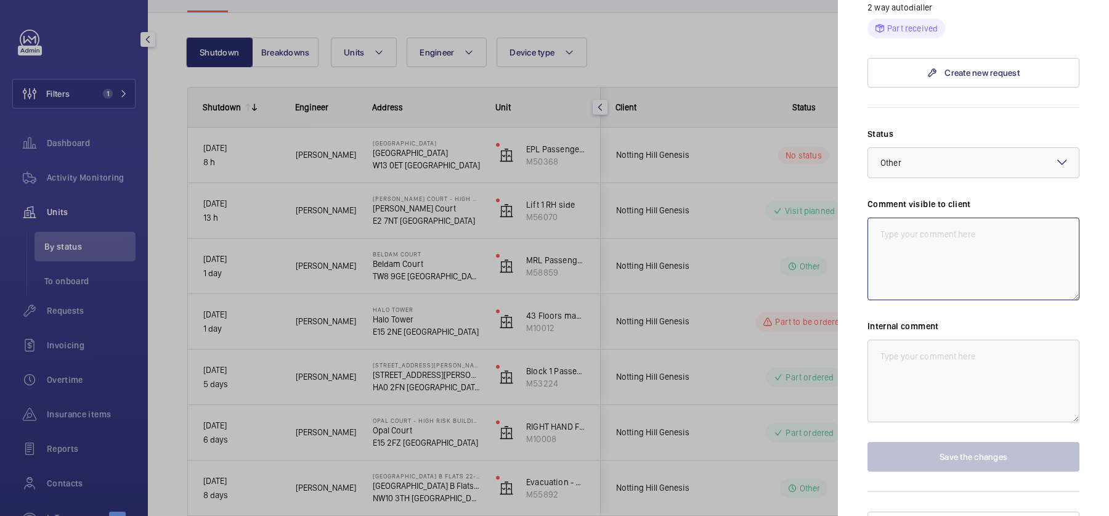
click at [960, 221] on textarea at bounding box center [973, 258] width 212 height 83
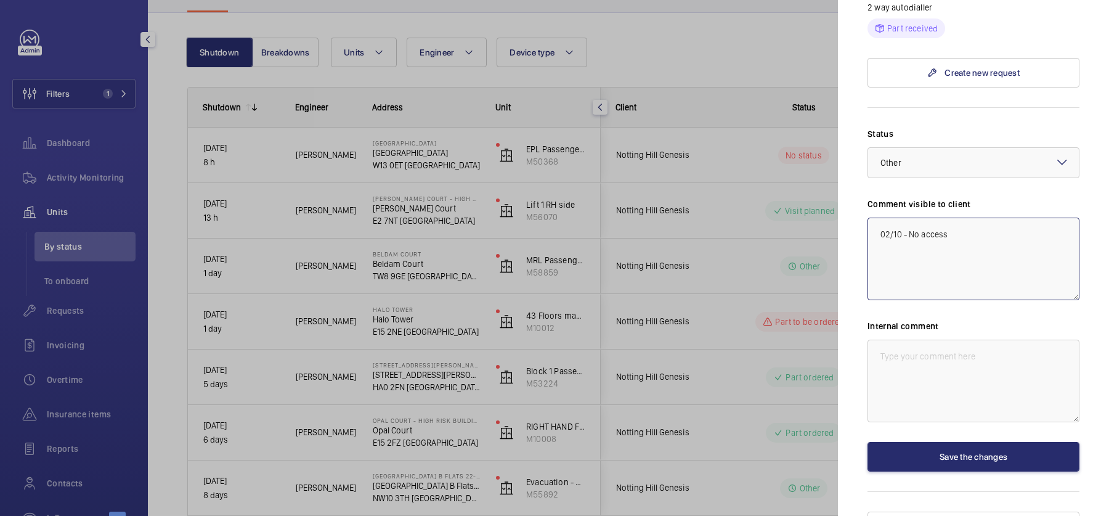
click at [897, 217] on textarea "02/10 - No access" at bounding box center [973, 258] width 212 height 83
drag, startPoint x: 935, startPoint y: 261, endPoint x: 809, endPoint y: 166, distance: 157.4
click at [809, 166] on mat-sidenav-container "Filters 1 Dashboard Activity Monitoring Units By status To onboard Requests Inv…" at bounding box center [554, 258] width 1109 height 516
type textarea "WM ACTION - 03/10 - Follow up [DATE] - No access"
click at [959, 343] on textarea at bounding box center [973, 380] width 212 height 83
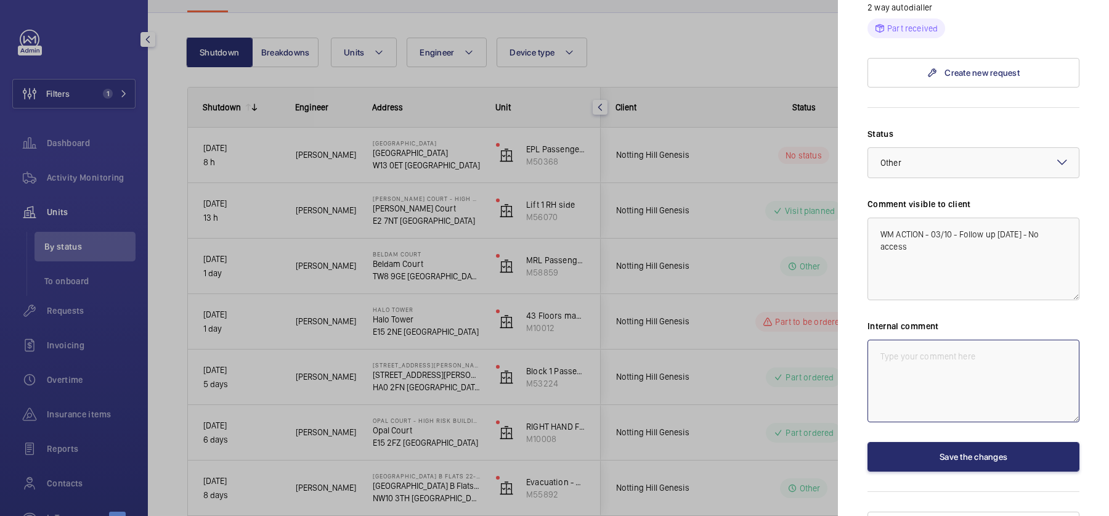
paste textarea "WM ACTION - 03/10 - Follow up [DATE] - No access"
click at [953, 148] on div at bounding box center [973, 163] width 211 height 30
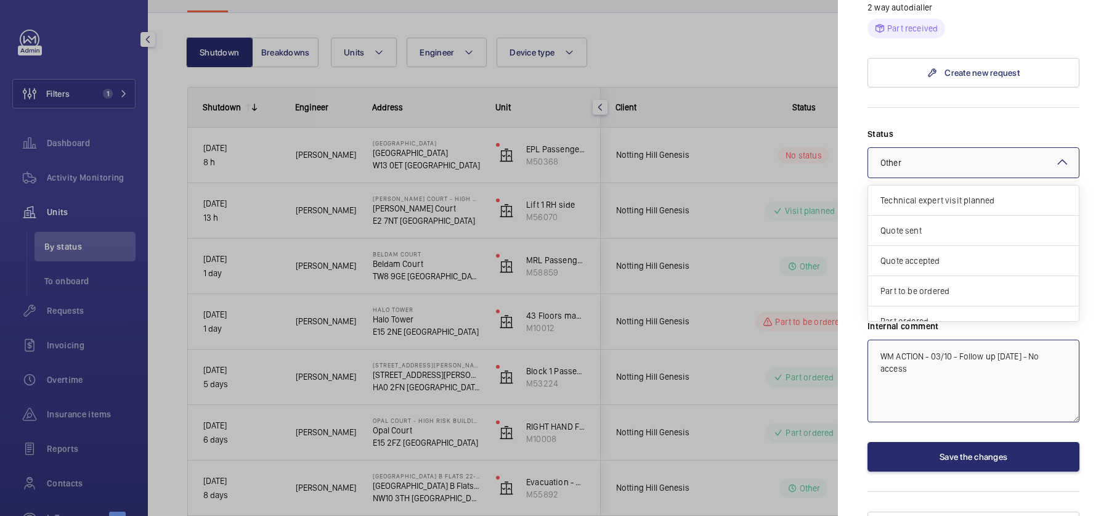
scroll to position [103, 0]
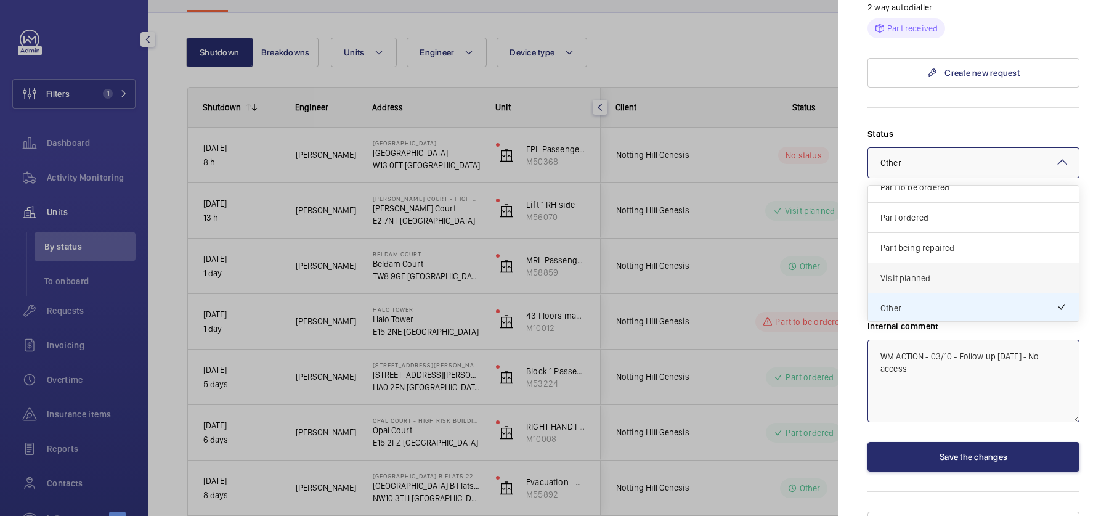
click at [934, 263] on div "Visit planned" at bounding box center [973, 278] width 211 height 30
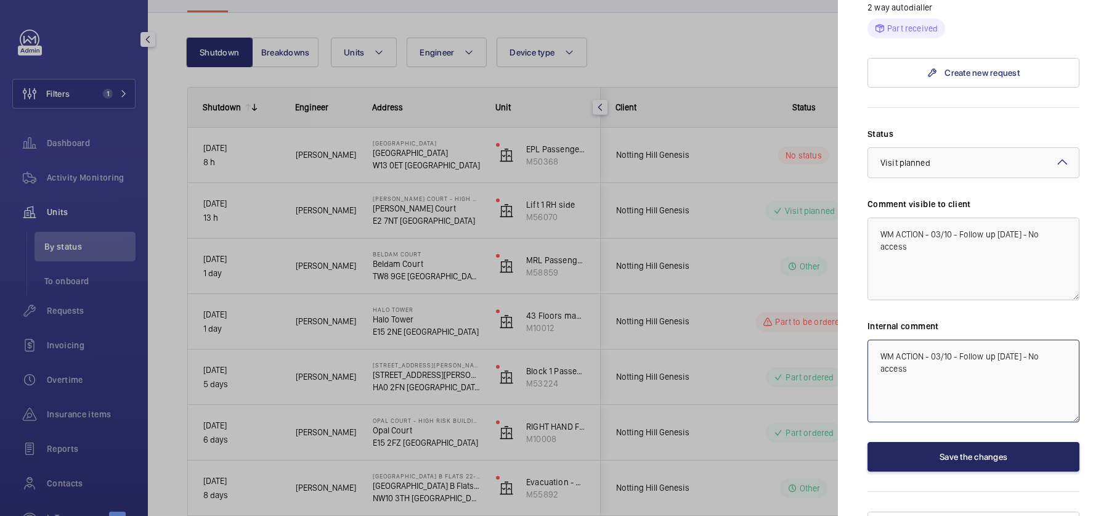
type textarea "WM ACTION - 03/10 - Follow up [DATE] - No access"
click at [979, 442] on button "Save the changes" at bounding box center [973, 457] width 212 height 30
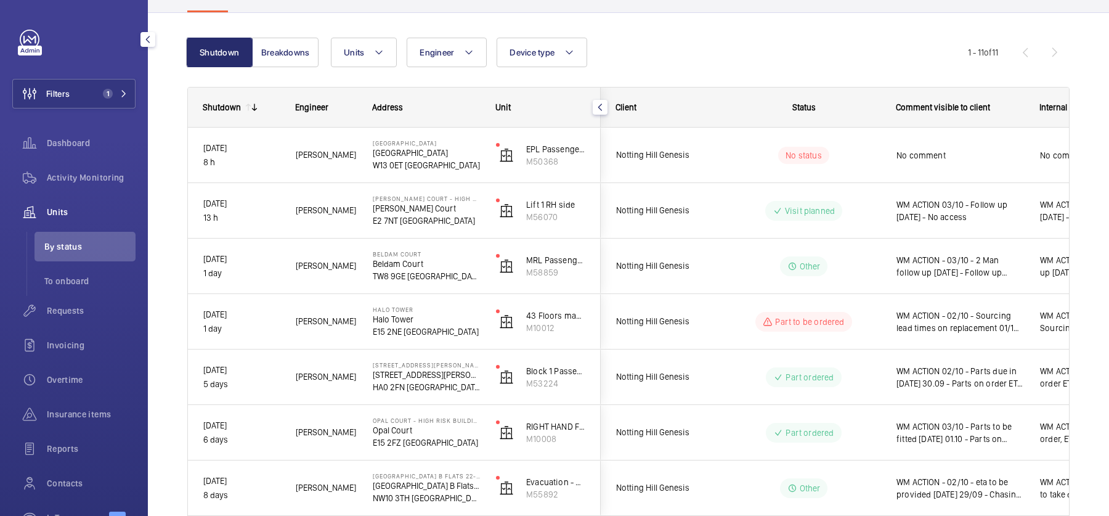
scroll to position [0, 0]
